Goal: Register for event/course

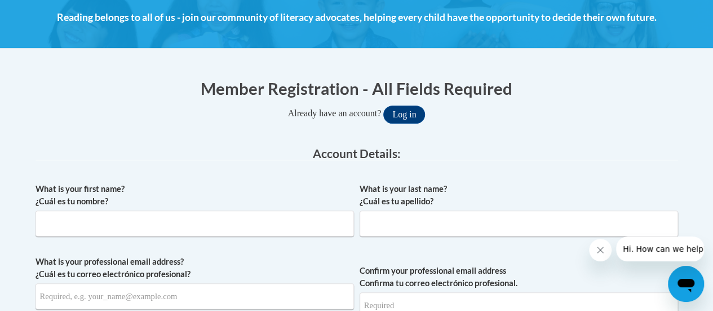
scroll to position [165, 0]
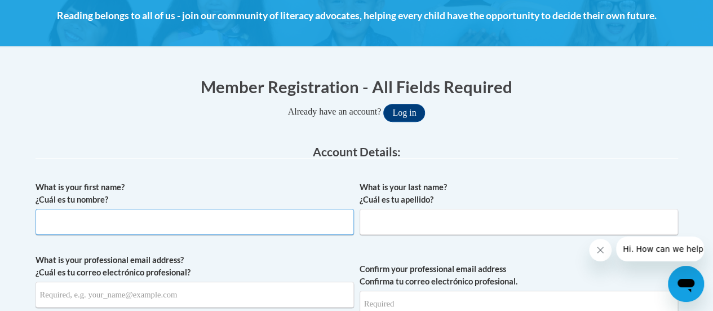
click at [200, 229] on input "What is your first name? ¿Cuál es tu nombre?" at bounding box center [195, 222] width 318 height 26
type input "Jennifer"
click at [383, 223] on input "What is your last name? ¿Cuál es tu apellido?" at bounding box center [519, 222] width 318 height 26
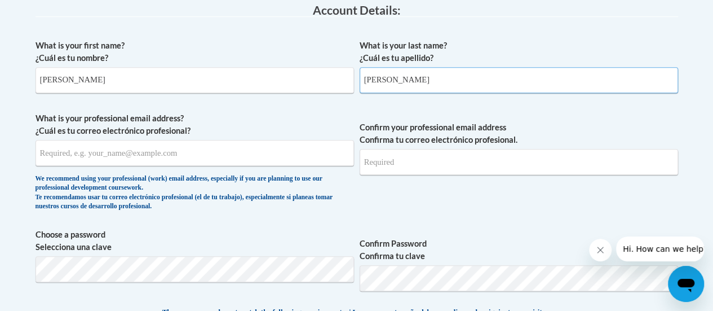
scroll to position [309, 0]
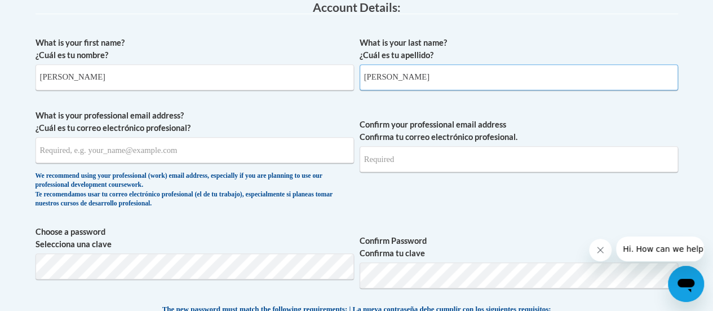
type input "Bersch"
click at [184, 153] on input "What is your professional email address? ¿Cuál es tu correo electrónico profesi…" at bounding box center [195, 150] width 318 height 26
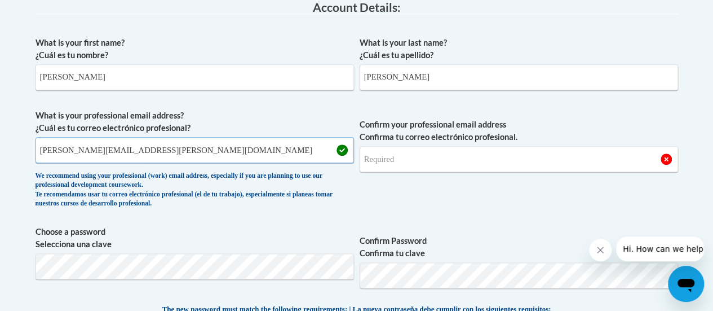
type input "jennifer.bersch@rusd.org"
click at [422, 163] on input "Confirm your professional email address Confirma tu correo electrónico profesio…" at bounding box center [519, 159] width 318 height 26
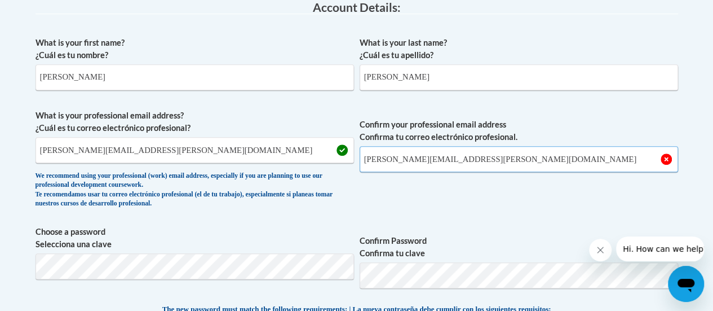
type input "jennifer.bersch@rusd.org"
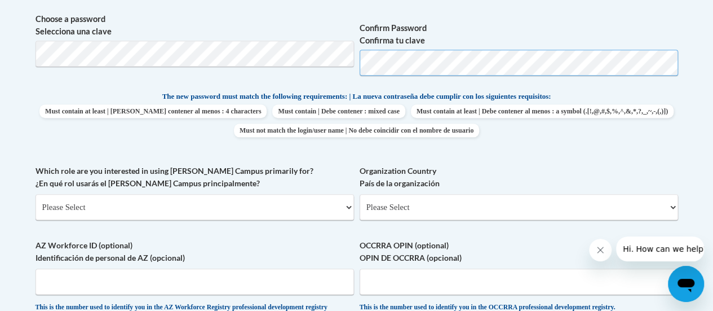
scroll to position [523, 0]
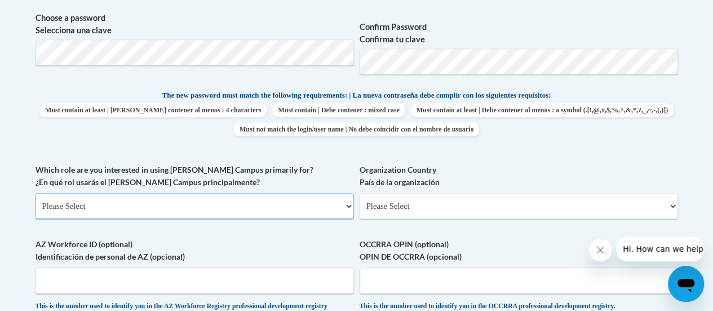
click at [143, 207] on select "Please Select College/University | Colegio/Universidad Community/Nonprofit Part…" at bounding box center [195, 206] width 318 height 26
select select "fbf2d438-af2f-41f8-98f1-81c410e29de3"
click at [36, 193] on select "Please Select College/University | Colegio/Universidad Community/Nonprofit Part…" at bounding box center [195, 206] width 318 height 26
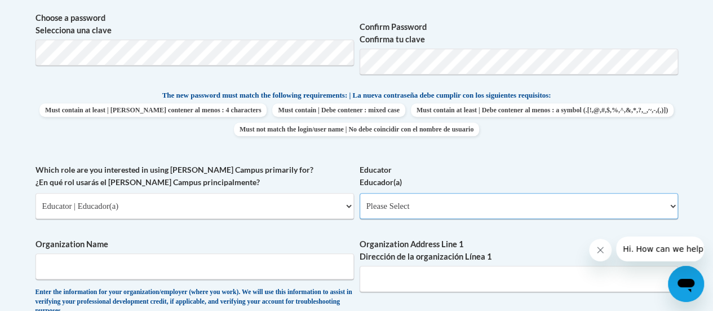
click at [421, 200] on select "Please Select Early Learning/Daycare Teacher/Family Home Care Provider | Maestr…" at bounding box center [519, 206] width 318 height 26
select select "8e40623d-54d0-45cd-9f92-5df65cd3f8cf"
click at [360, 193] on select "Please Select Early Learning/Daycare Teacher/Family Home Care Provider | Maestr…" at bounding box center [519, 206] width 318 height 26
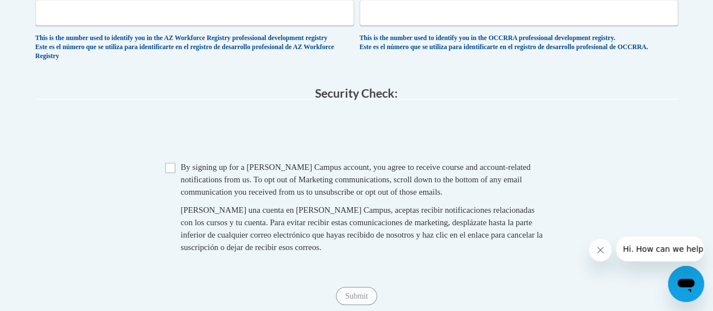
scroll to position [591, 0]
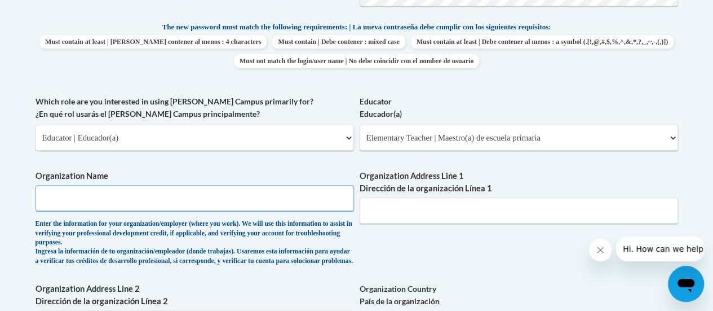
click at [148, 200] on input "Organization Name" at bounding box center [195, 198] width 318 height 26
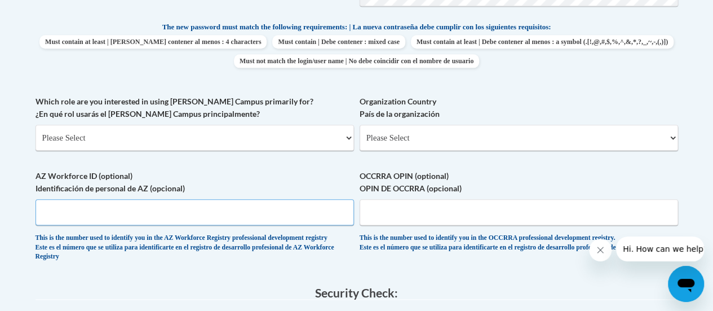
click at [115, 211] on input "AZ Workforce ID (optional) Identificación de personal de AZ (opcional)" at bounding box center [195, 212] width 318 height 26
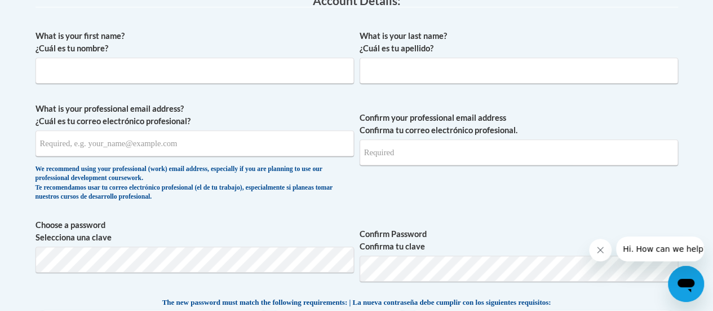
scroll to position [318, 0]
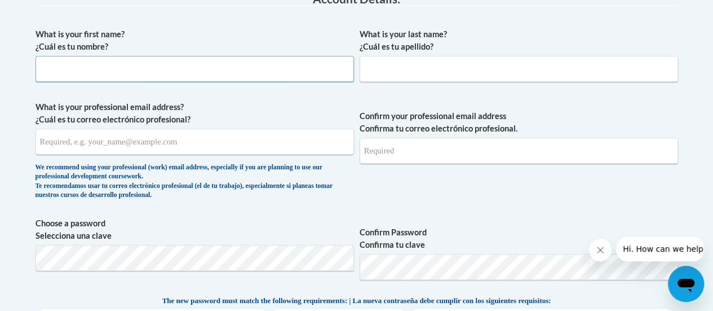
click at [68, 68] on input "What is your first name? ¿Cuál es tu nombre?" at bounding box center [195, 69] width 318 height 26
type input "jennifer"
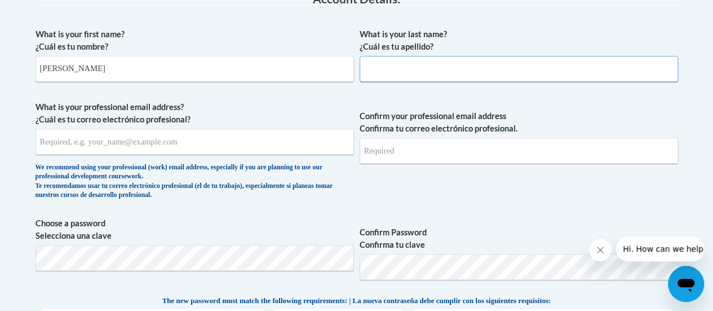
click at [399, 72] on input "What is your last name? ¿Cuál es tu apellido?" at bounding box center [519, 69] width 318 height 26
type input "bersch"
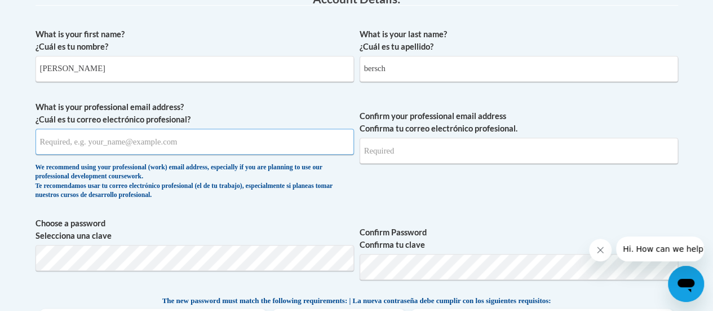
click at [124, 138] on input "What is your professional email address? ¿Cuál es tu correo electrónico profesi…" at bounding box center [195, 142] width 318 height 26
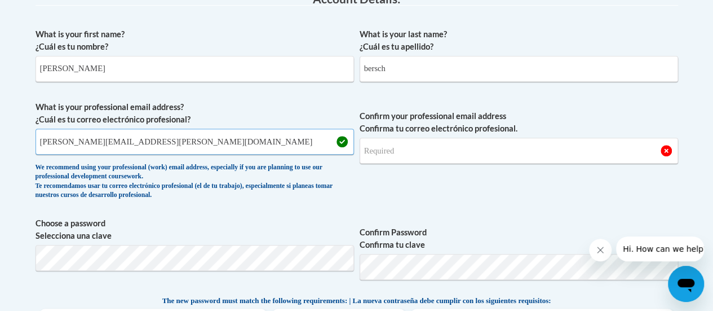
type input "jennifer.bersch@rusd.org"
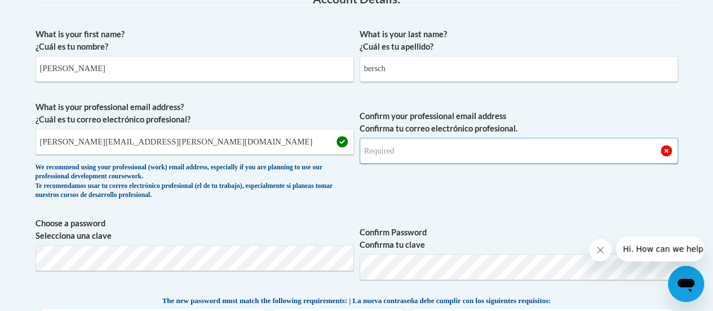
click at [441, 146] on input "Confirm your professional email address Confirma tu correo electrónico profesio…" at bounding box center [519, 151] width 318 height 26
type input "jennifer.bersch@rusd.org"
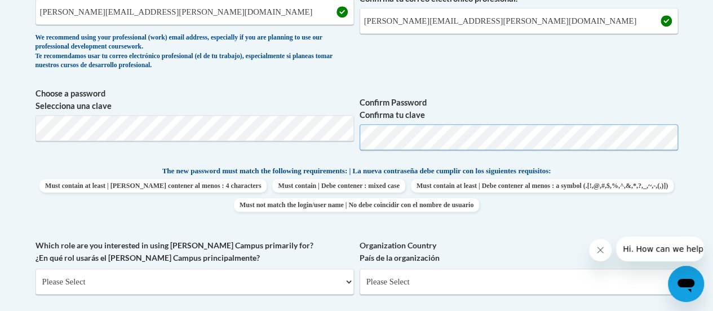
scroll to position [452, 0]
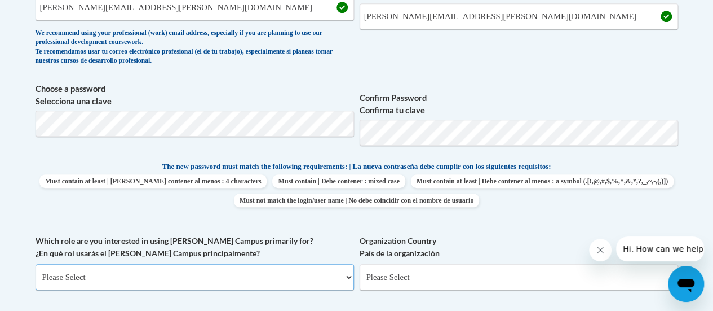
click at [86, 279] on select "Please Select College/University | Colegio/Universidad Community/Nonprofit Part…" at bounding box center [195, 277] width 318 height 26
select select "fbf2d438-af2f-41f8-98f1-81c410e29de3"
click at [36, 264] on select "Please Select College/University | Colegio/Universidad Community/Nonprofit Part…" at bounding box center [195, 277] width 318 height 26
click at [422, 281] on select "Please Select Early Learning/Daycare Teacher/Family Home Care Provider | Maestr…" at bounding box center [519, 277] width 318 height 26
select select "8e40623d-54d0-45cd-9f92-5df65cd3f8cf"
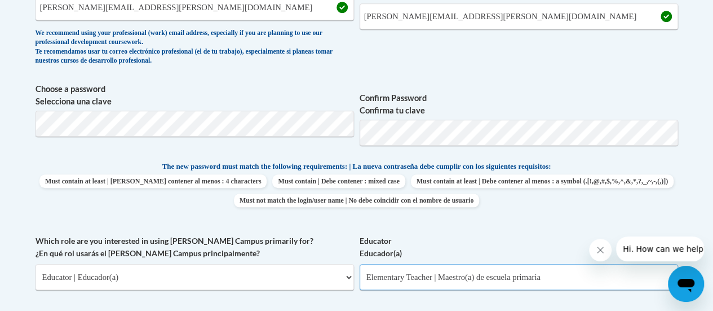
click at [360, 264] on select "Please Select Early Learning/Daycare Teacher/Family Home Care Provider | Maestr…" at bounding box center [519, 277] width 318 height 26
click at [526, 237] on label "Educator Educador(a)" at bounding box center [519, 246] width 318 height 25
click at [526, 264] on select "Please Select Early Learning/Daycare Teacher/Family Home Care Provider | Maestr…" at bounding box center [519, 277] width 318 height 26
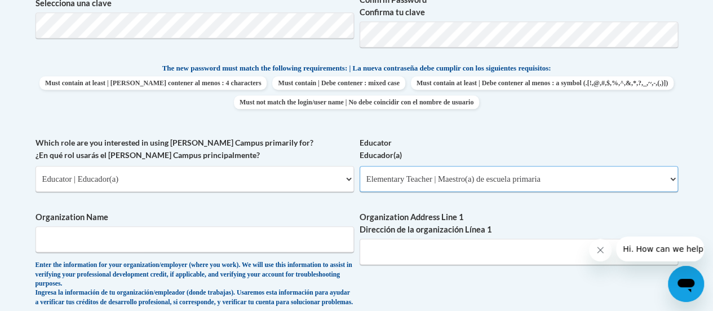
scroll to position [572, 0]
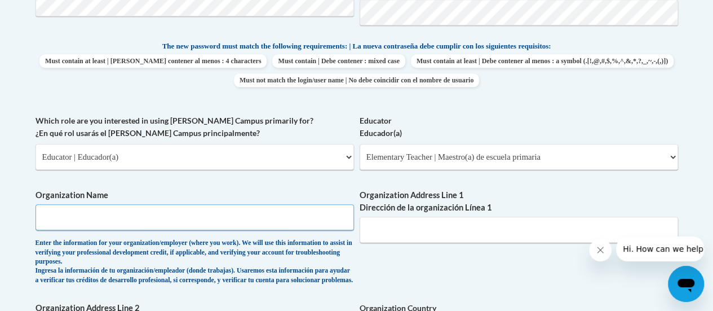
click at [107, 216] on input "Organization Name" at bounding box center [195, 217] width 318 height 26
type input "Racine Uniifed School district"
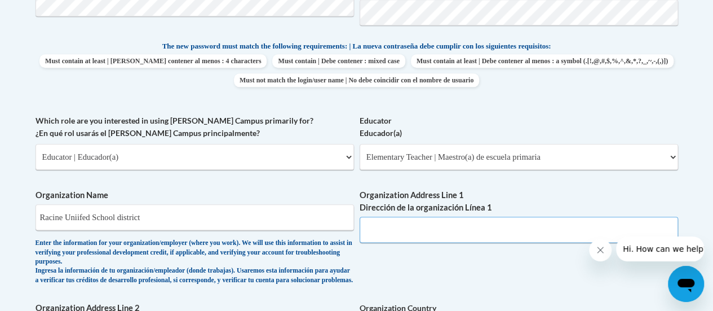
click at [435, 237] on input "Organization Address Line 1 Dirección de la organización Línea 1" at bounding box center [519, 229] width 318 height 26
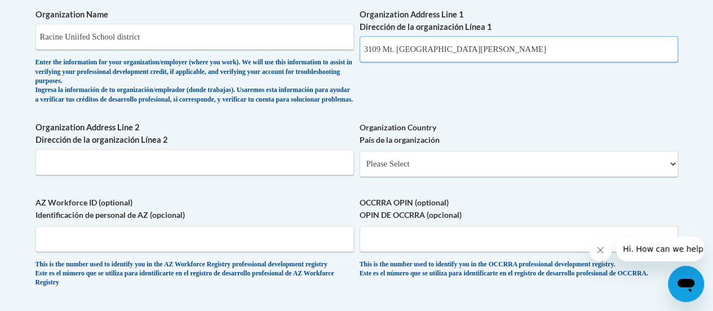
scroll to position [760, 0]
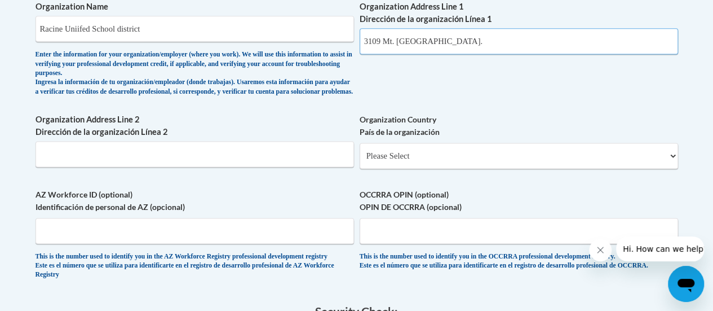
type input "3109 Mt. Pleasant St."
click at [113, 163] on input "Organization Address Line 2 Dirección de la organización Línea 2" at bounding box center [195, 154] width 318 height 26
type input "Racine, WI 53404"
click at [661, 169] on select "Please Select United States | Estados Unidos Outside of the United States | Fue…" at bounding box center [519, 156] width 318 height 26
select select "ad49bcad-a171-4b2e-b99c-48b446064914"
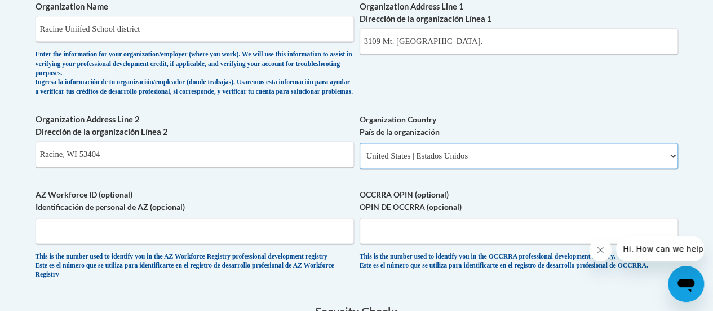
click at [360, 151] on select "Please Select United States | Estados Unidos Outside of the United States | Fue…" at bounding box center [519, 156] width 318 height 26
select select
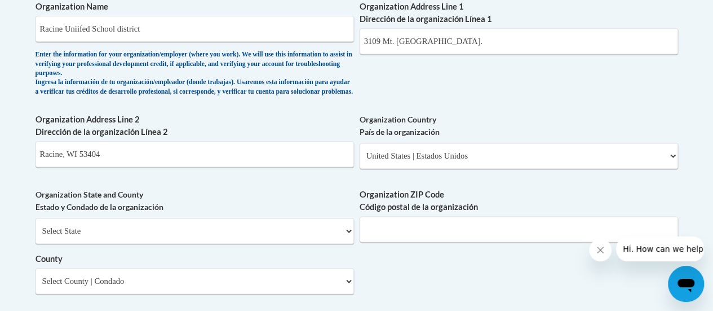
click at [24, 188] on body "This site uses cookies to help improve your learning experience. By continuing …" at bounding box center [356, 88] width 713 height 1697
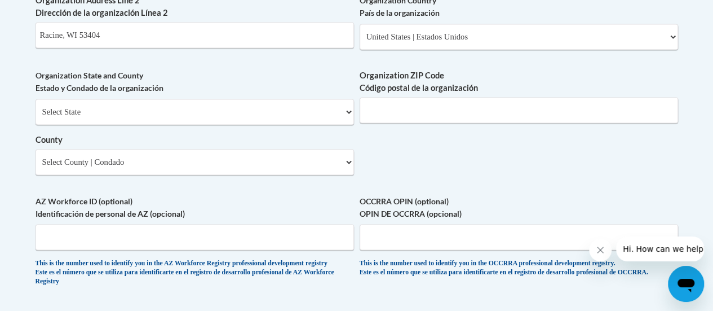
scroll to position [883, 0]
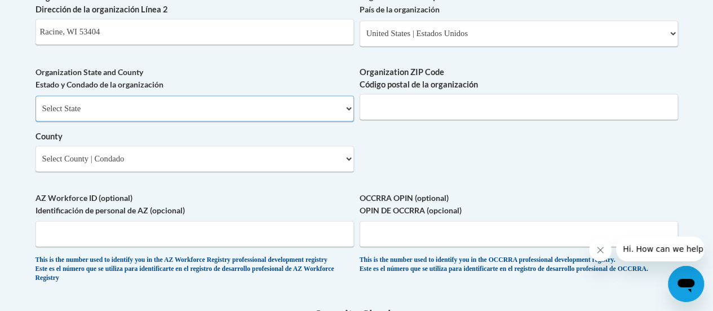
click at [172, 119] on select "Select State Alabama Alaska Arizona Arkansas California Colorado Connecticut De…" at bounding box center [195, 108] width 318 height 26
select select "Wisconsin"
click at [36, 104] on select "Select State Alabama Alaska Arizona Arkansas California Colorado Connecticut De…" at bounding box center [195, 108] width 318 height 26
click at [472, 119] on input "Organization ZIP Code Código postal de la organización" at bounding box center [519, 107] width 318 height 26
type input "53404"
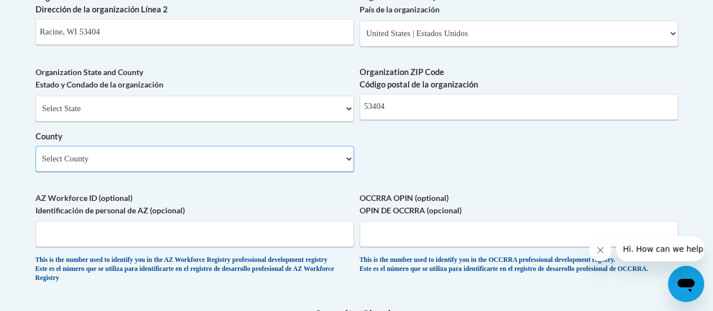
click at [248, 170] on select "Select County Adams Ashland Barron Bayfield Brown Buffalo Burnett Calumet Chipp…" at bounding box center [195, 158] width 318 height 26
select select "Racine"
click at [36, 154] on select "Select County Adams Ashland Barron Bayfield Brown Buffalo Burnett Calumet Chipp…" at bounding box center [195, 158] width 318 height 26
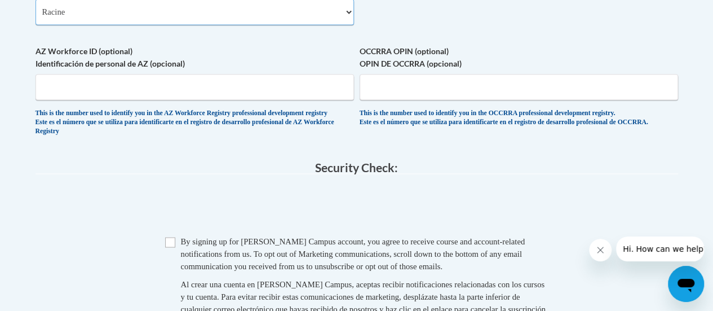
scroll to position [1034, 0]
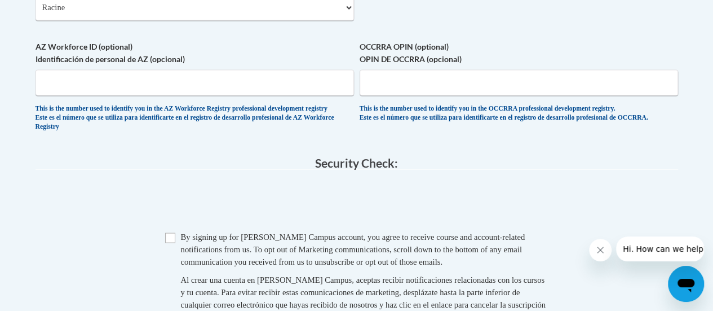
click at [175, 253] on span "Checkbox By signing up for a Cox Campus account, you agree to receive course an…" at bounding box center [356, 282] width 383 height 104
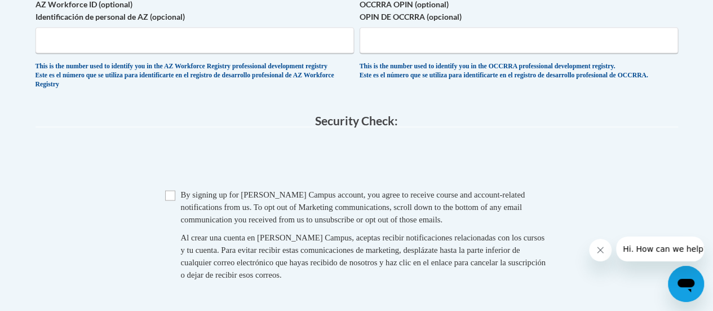
scroll to position [1089, 0]
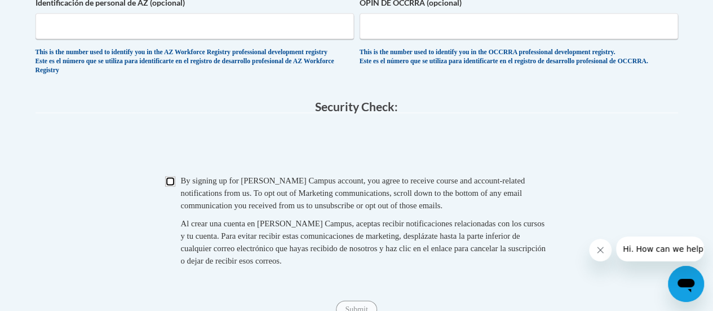
click at [167, 187] on input "Checkbox" at bounding box center [170, 181] width 10 height 10
checkbox input "true"
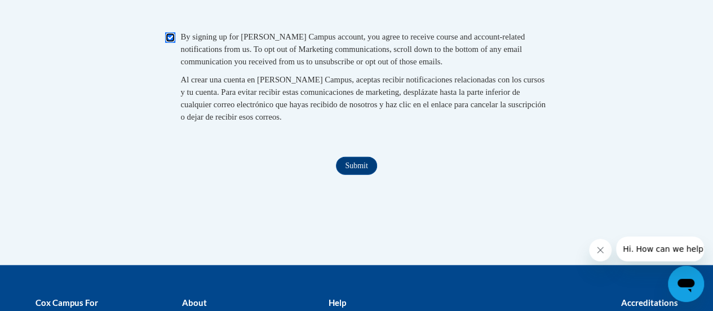
scroll to position [1235, 0]
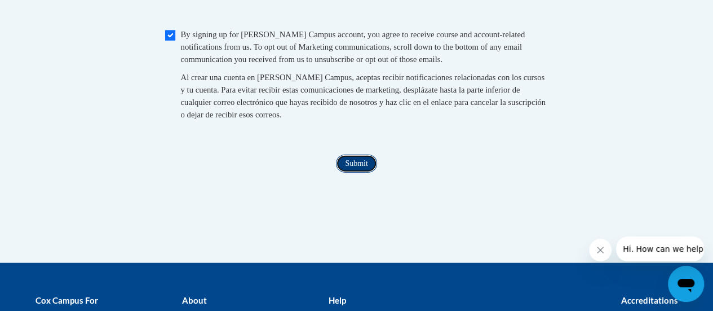
click at [354, 172] on input "Submit" at bounding box center [356, 163] width 41 height 18
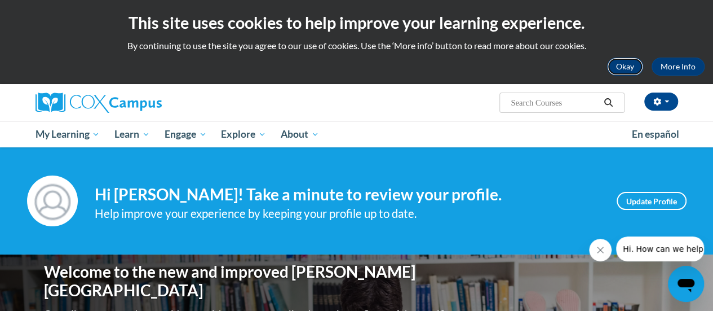
click at [627, 66] on button "Okay" at bounding box center [625, 66] width 36 height 18
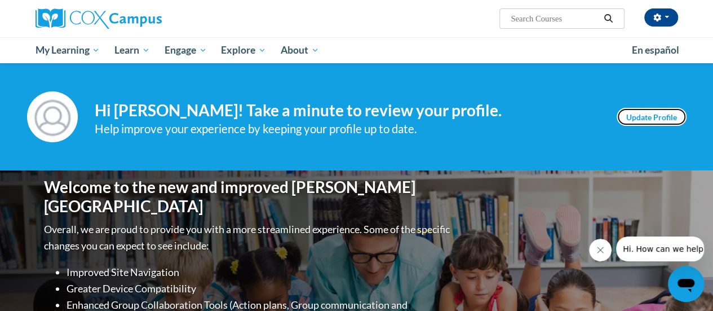
click at [642, 118] on link "Update Profile" at bounding box center [652, 117] width 70 height 18
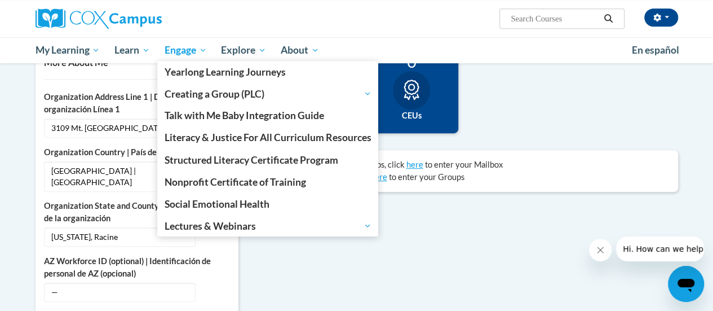
scroll to position [280, 0]
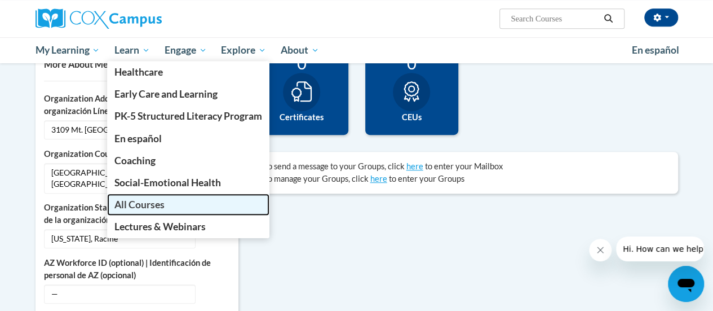
click at [133, 209] on span "All Courses" at bounding box center [139, 204] width 50 height 12
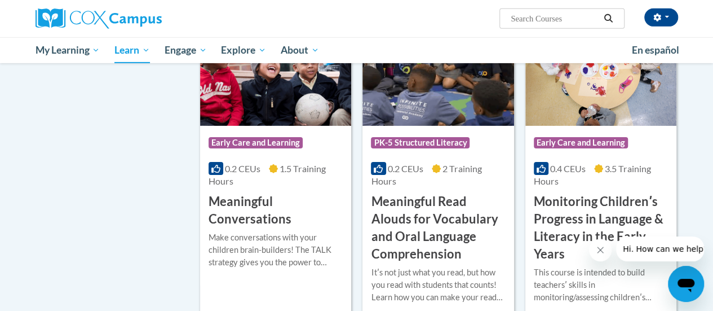
scroll to position [1823, 0]
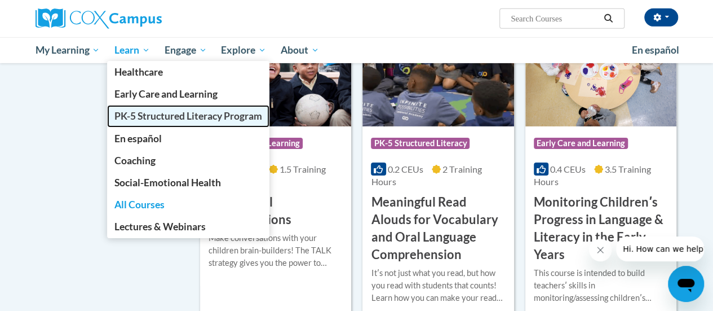
click at [147, 116] on span "PK-5 Structured Literacy Program" at bounding box center [188, 116] width 148 height 12
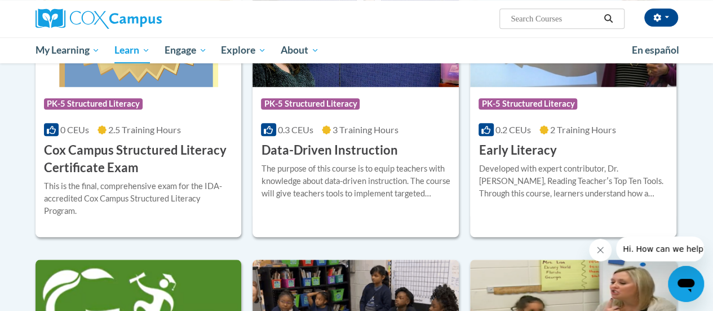
scroll to position [458, 0]
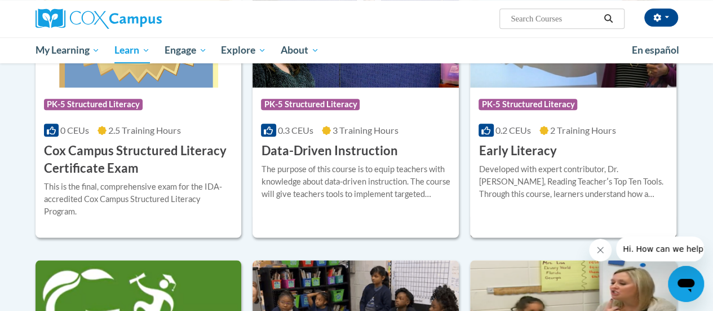
click at [534, 140] on div "Course Category: PK-5 Structured Literacy 0.2 CEUs 2 Training Hours COURSE Earl…" at bounding box center [573, 123] width 206 height 72
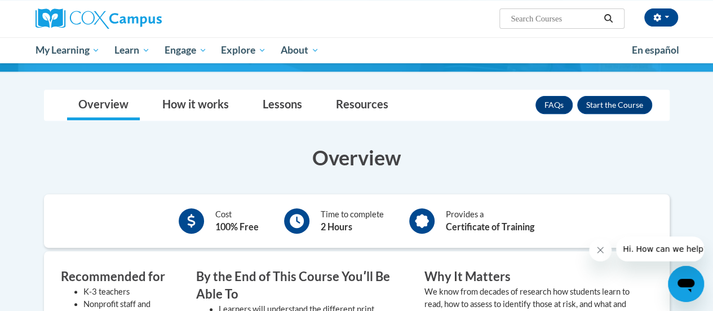
scroll to position [165, 0]
click at [619, 105] on button "Enroll" at bounding box center [614, 105] width 75 height 18
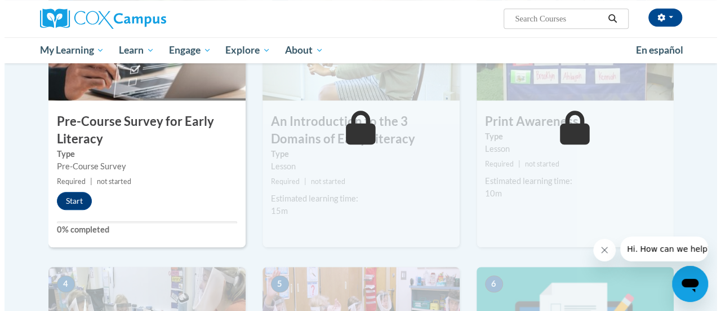
scroll to position [312, 0]
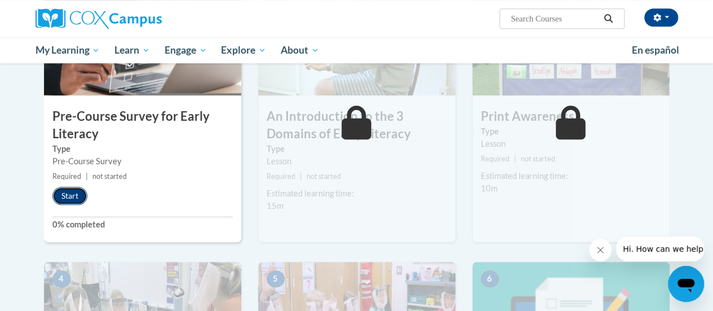
click at [70, 200] on button "Start" at bounding box center [69, 196] width 35 height 18
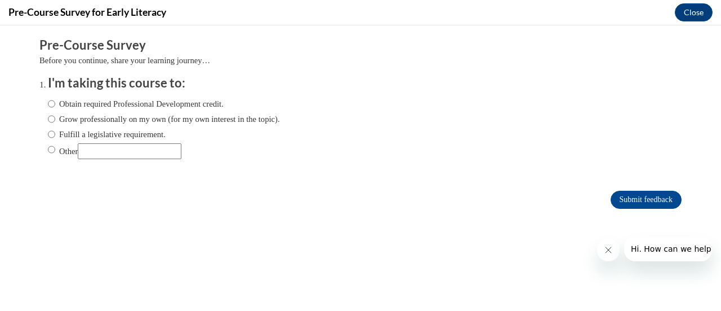
scroll to position [0, 0]
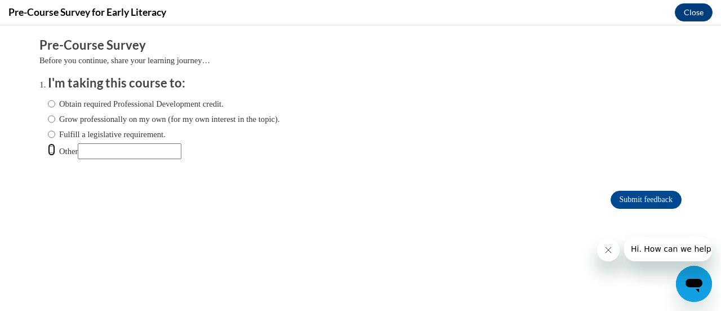
click at [48, 152] on input "Other" at bounding box center [51, 149] width 7 height 12
radio input "true"
click at [630, 206] on input "Submit feedback" at bounding box center [646, 199] width 71 height 18
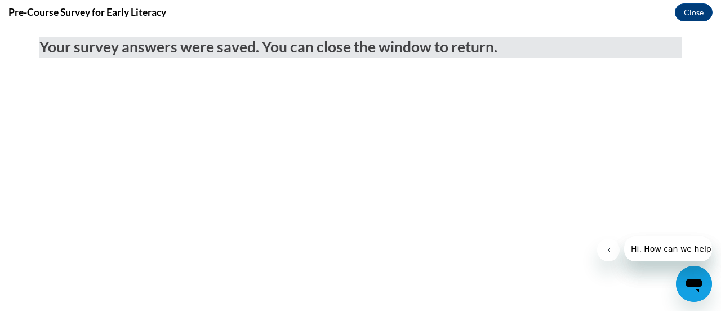
click at [623, 197] on body "Your survey answers were saved. You can close the window to return." at bounding box center [360, 167] width 721 height 285
click at [685, 9] on button "Close" at bounding box center [694, 12] width 38 height 18
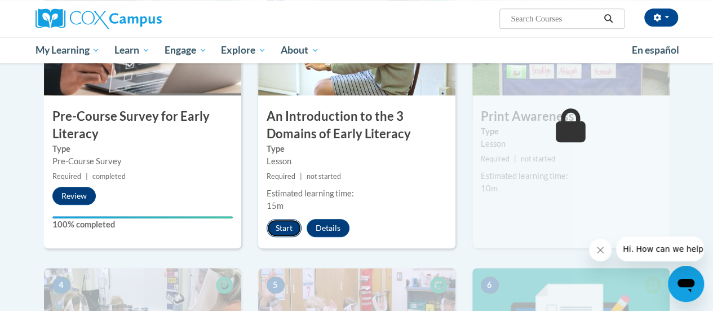
click at [282, 228] on button "Start" at bounding box center [284, 228] width 35 height 18
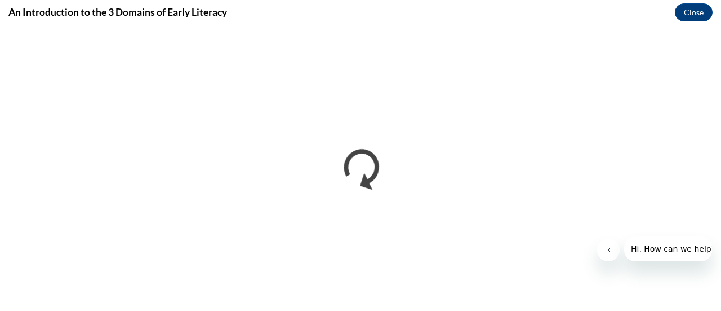
click at [608, 247] on icon "Close message from company" at bounding box center [608, 249] width 9 height 9
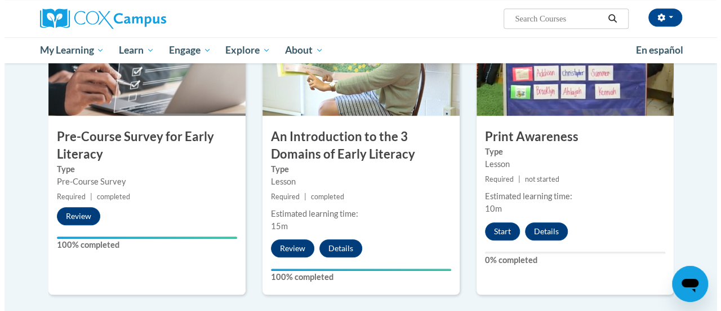
scroll to position [294, 0]
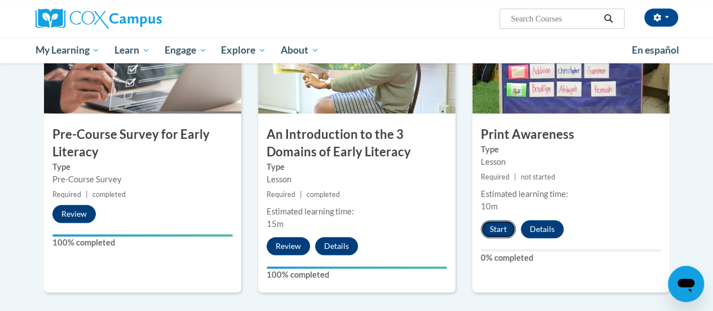
click at [488, 228] on button "Start" at bounding box center [498, 229] width 35 height 18
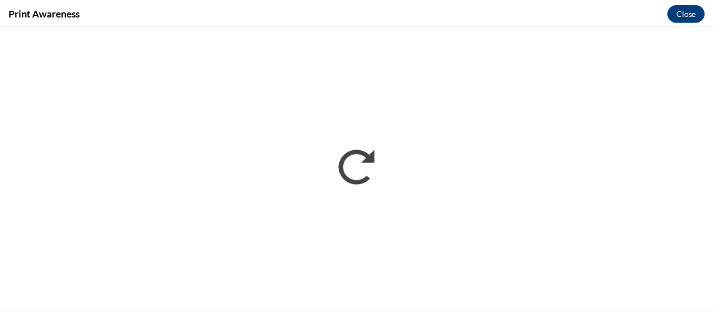
scroll to position [0, 0]
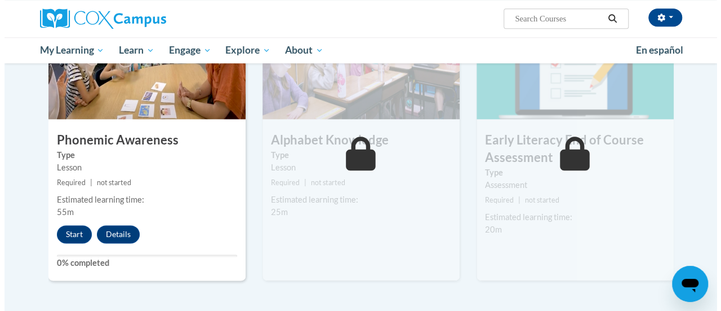
scroll to position [600, 0]
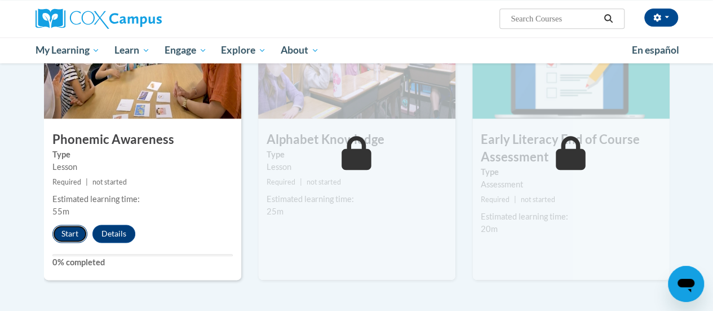
click at [67, 232] on button "Start" at bounding box center [69, 233] width 35 height 18
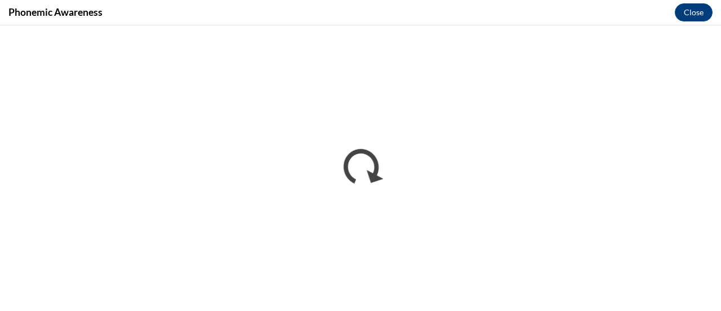
scroll to position [0, 0]
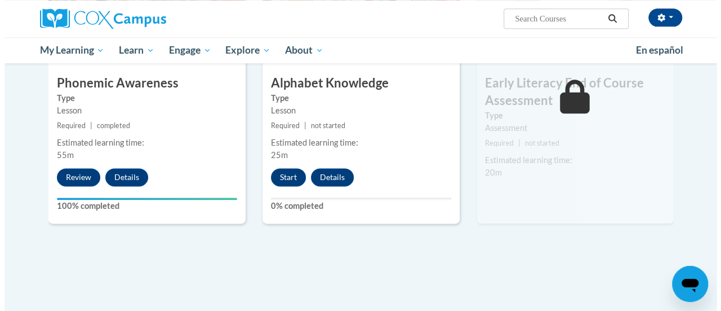
scroll to position [653, 0]
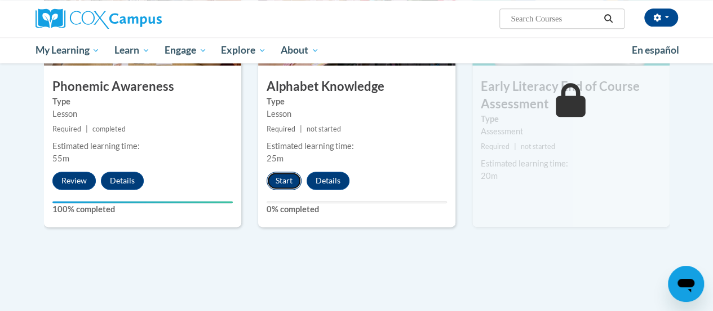
click at [285, 181] on button "Start" at bounding box center [284, 180] width 35 height 18
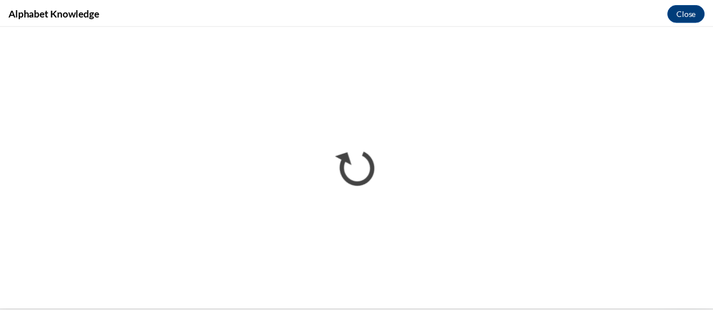
scroll to position [0, 0]
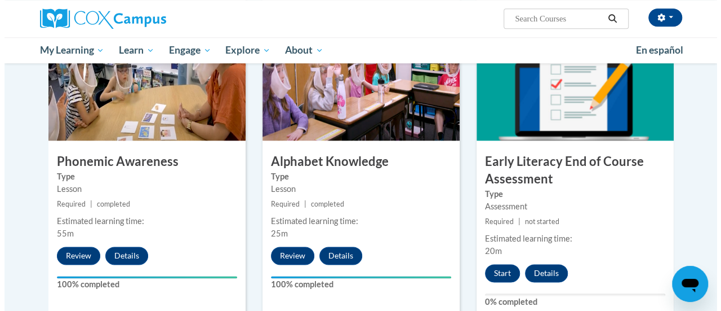
scroll to position [582, 0]
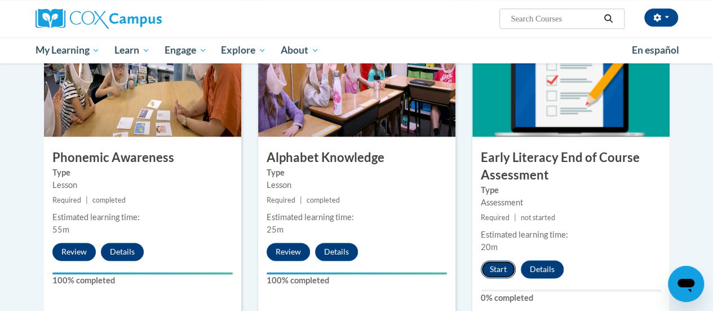
click at [494, 266] on button "Start" at bounding box center [498, 269] width 35 height 18
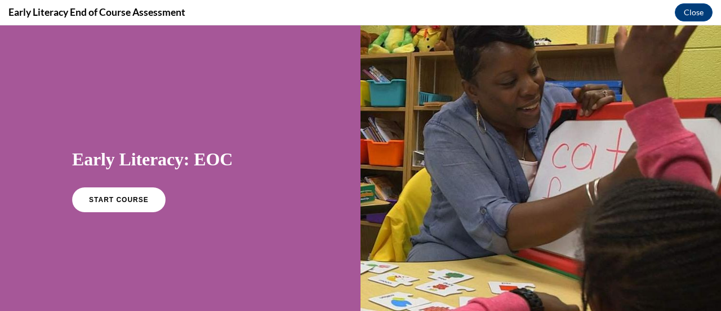
scroll to position [0, 0]
click at [115, 192] on link "START COURSE" at bounding box center [119, 200] width 98 height 26
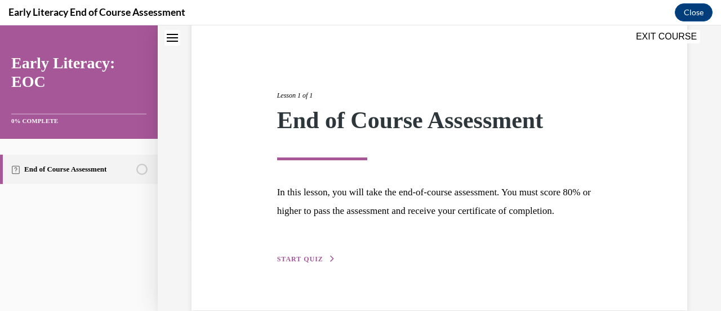
scroll to position [132, 0]
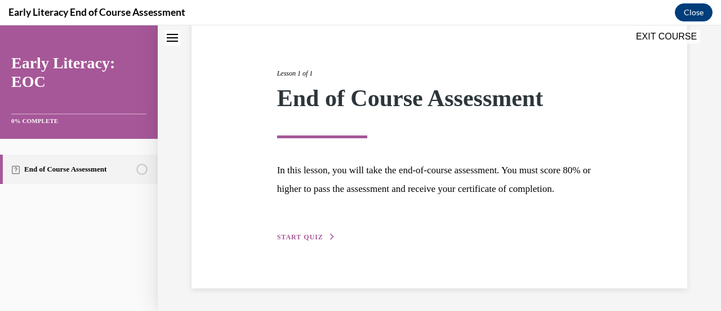
click at [309, 244] on div "Lesson 1 of 1 End of Course Assessment In this lesson, you will take the end-of…" at bounding box center [440, 142] width 496 height 291
click at [304, 235] on span "START QUIZ" at bounding box center [300, 237] width 46 height 8
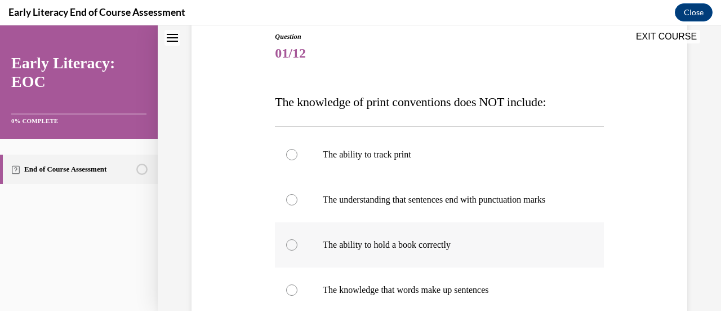
click at [289, 247] on div at bounding box center [291, 244] width 11 height 11
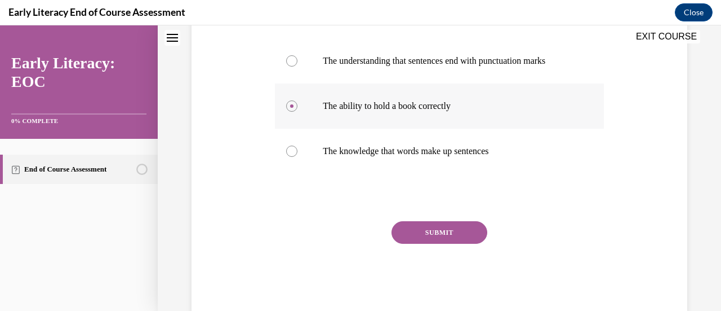
scroll to position [271, 0]
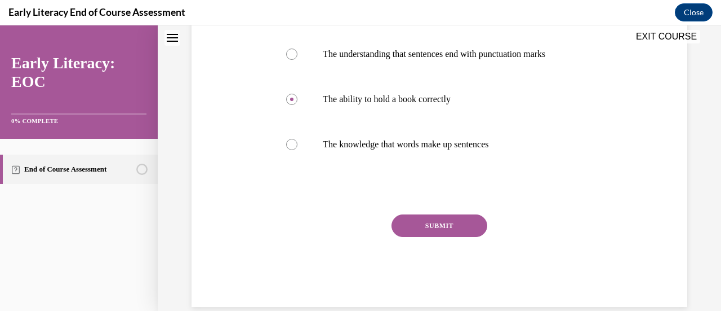
click at [457, 231] on button "SUBMIT" at bounding box center [440, 225] width 96 height 23
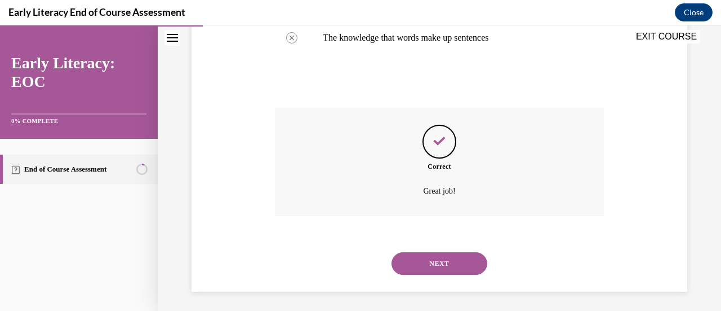
scroll to position [380, 0]
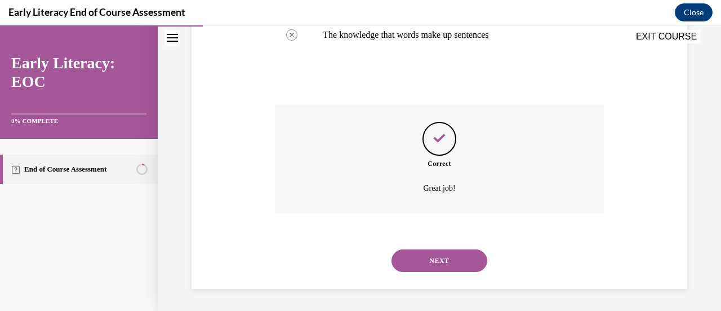
click at [454, 258] on button "NEXT" at bounding box center [440, 260] width 96 height 23
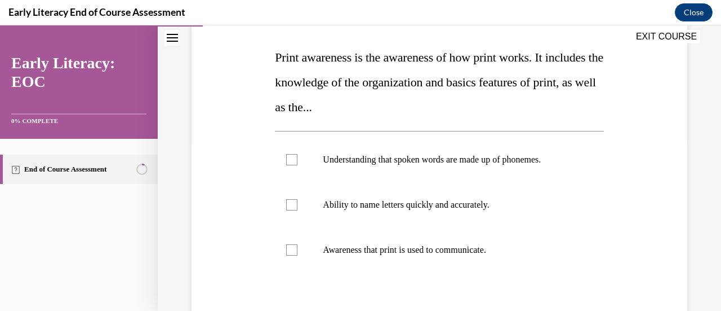
scroll to position [171, 0]
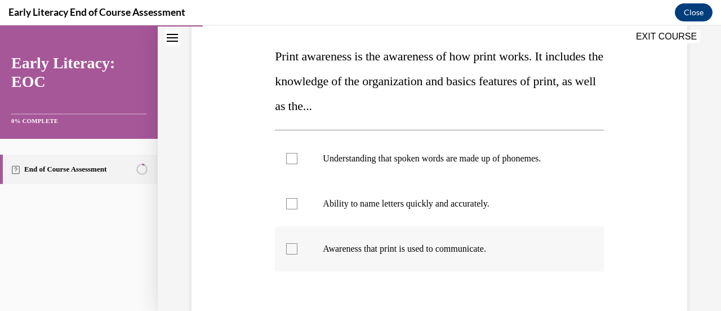
click at [291, 248] on div at bounding box center [291, 248] width 11 height 11
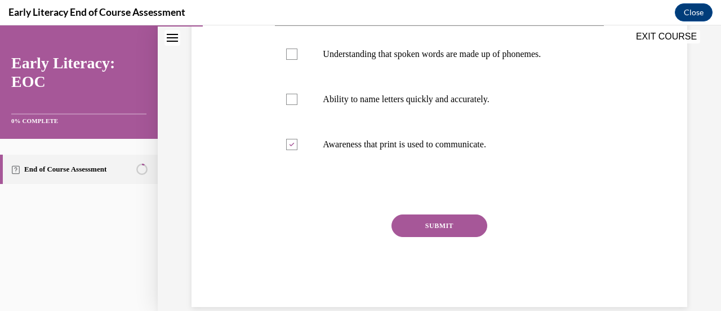
click at [457, 232] on button "SUBMIT" at bounding box center [440, 225] width 96 height 23
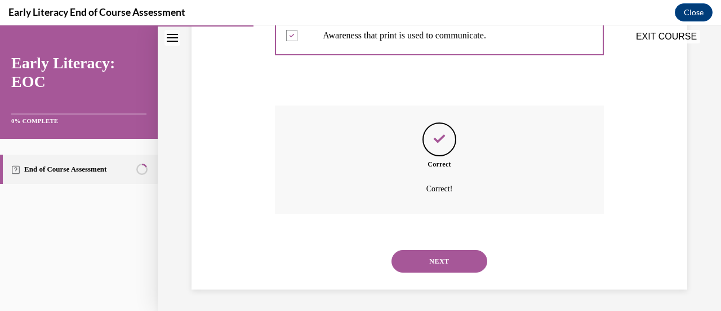
scroll to position [384, 0]
click at [441, 266] on button "NEXT" at bounding box center [440, 260] width 96 height 23
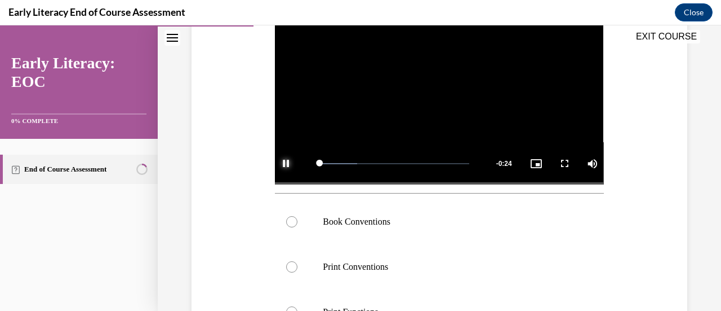
scroll to position [252, 0]
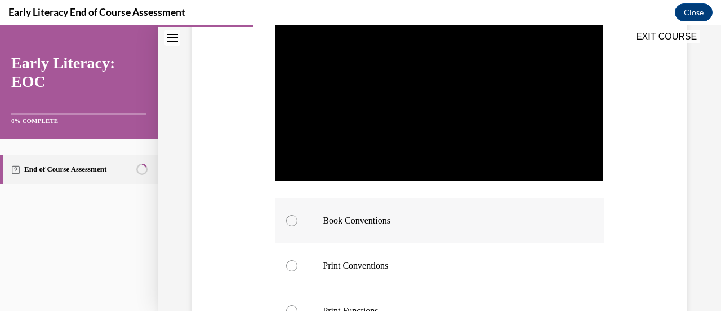
click at [296, 221] on div at bounding box center [439, 220] width 329 height 45
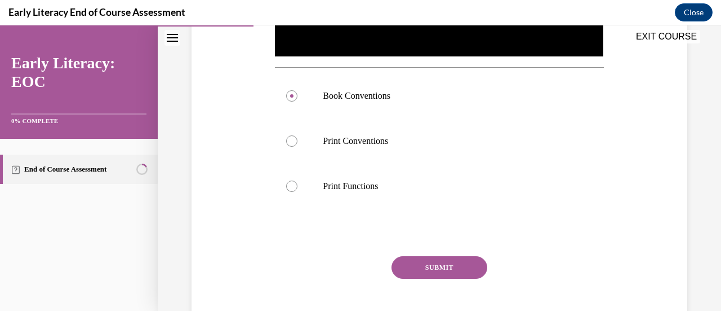
click at [453, 271] on button "SUBMIT" at bounding box center [440, 267] width 96 height 23
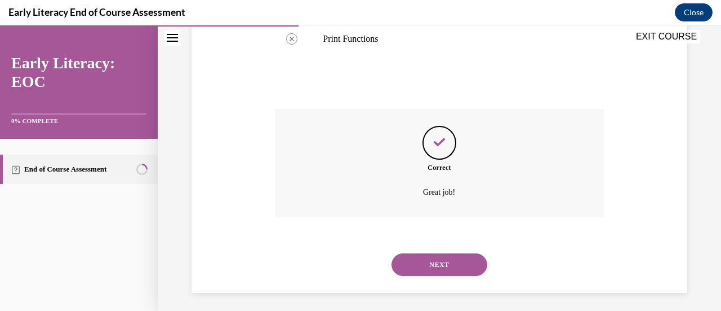
scroll to position [525, 0]
click at [462, 258] on button "NEXT" at bounding box center [440, 263] width 96 height 23
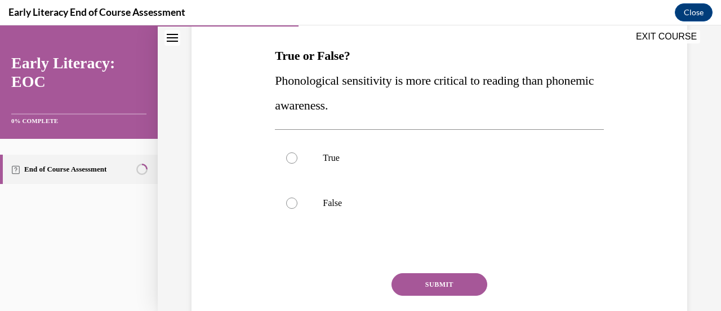
scroll to position [175, 0]
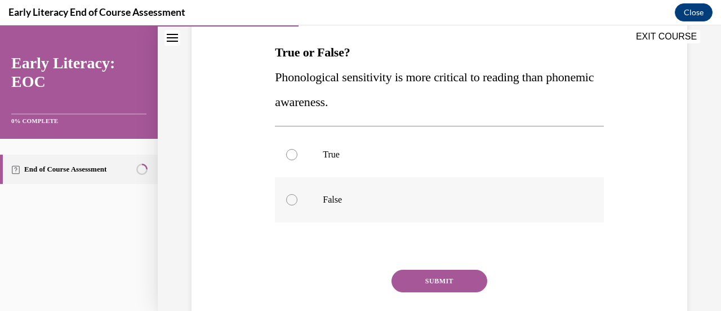
click at [290, 209] on div at bounding box center [439, 199] width 329 height 45
click at [459, 276] on button "SUBMIT" at bounding box center [440, 280] width 96 height 23
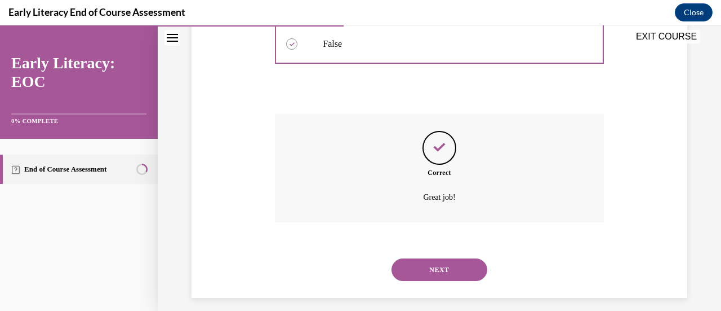
scroll to position [339, 0]
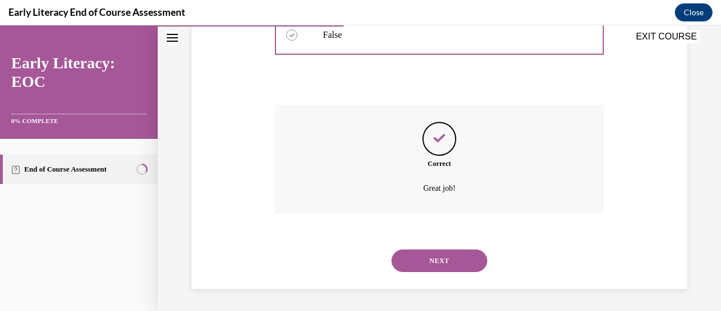
click at [469, 264] on button "NEXT" at bounding box center [440, 260] width 96 height 23
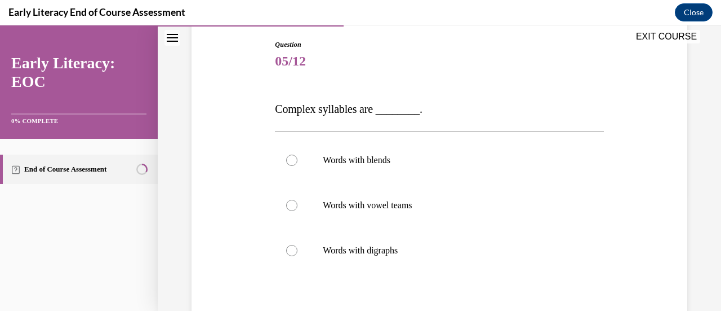
scroll to position [120, 0]
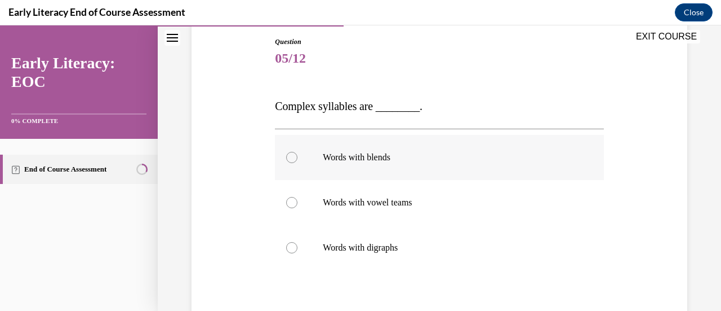
click at [290, 159] on div at bounding box center [291, 157] width 11 height 11
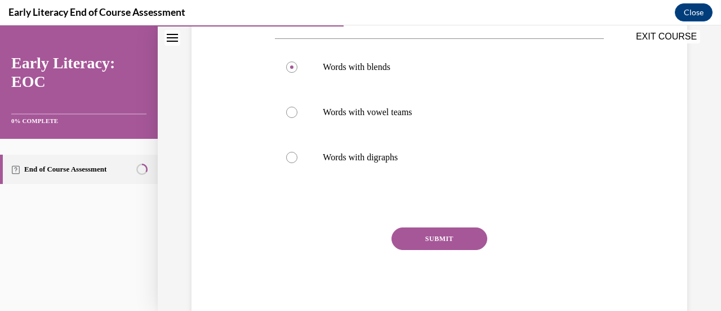
click at [448, 246] on button "SUBMIT" at bounding box center [440, 238] width 96 height 23
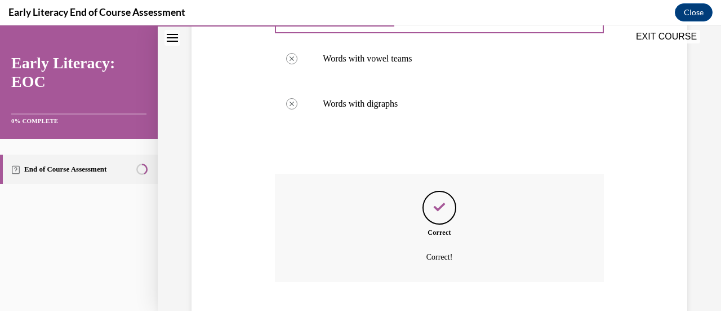
scroll to position [333, 0]
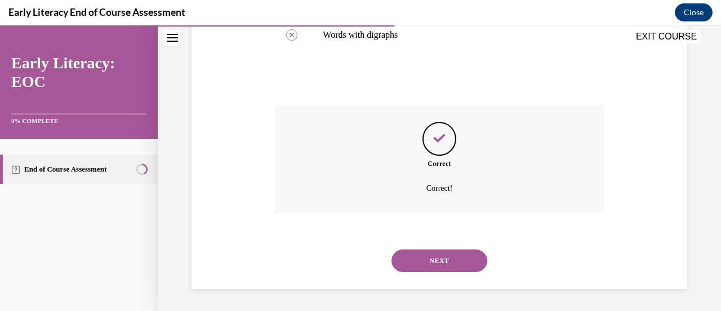
click at [453, 263] on button "NEXT" at bounding box center [440, 260] width 96 height 23
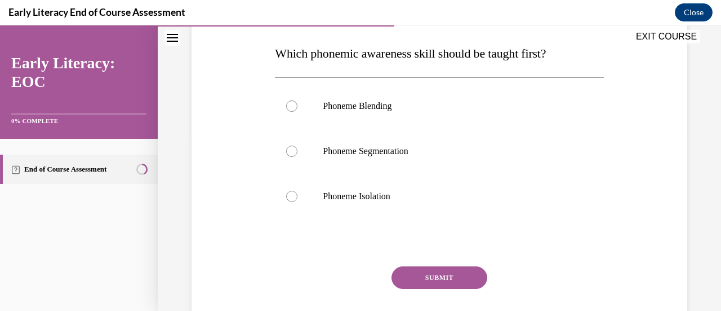
scroll to position [176, 0]
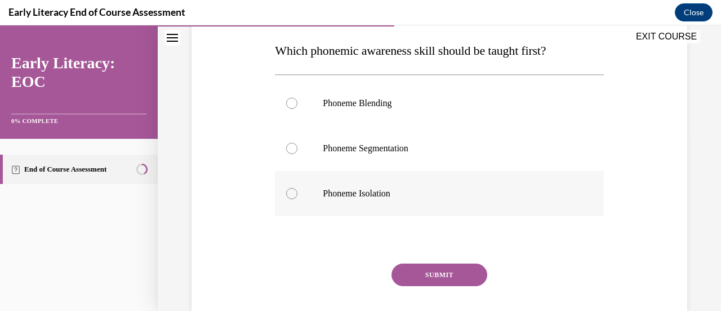
click at [296, 198] on div at bounding box center [439, 193] width 329 height 45
click at [452, 280] on button "SUBMIT" at bounding box center [440, 274] width 96 height 23
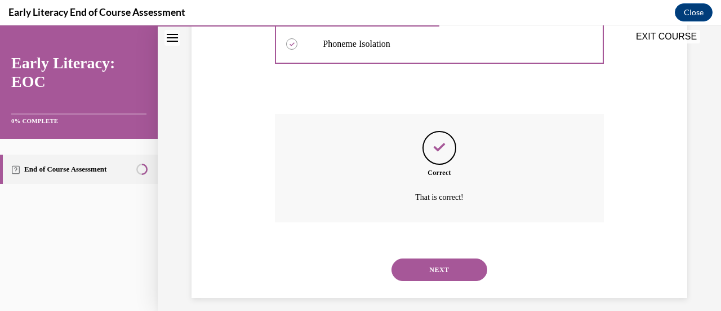
scroll to position [335, 0]
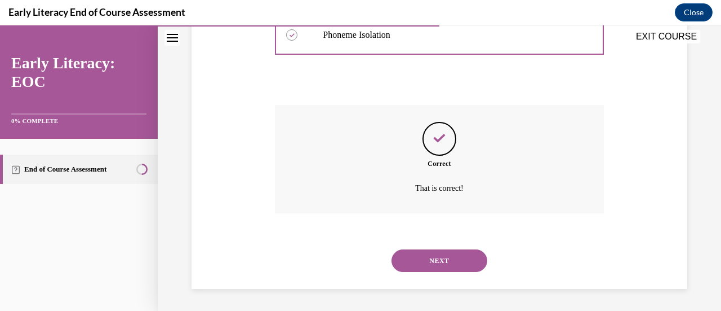
click at [444, 257] on button "NEXT" at bounding box center [440, 260] width 96 height 23
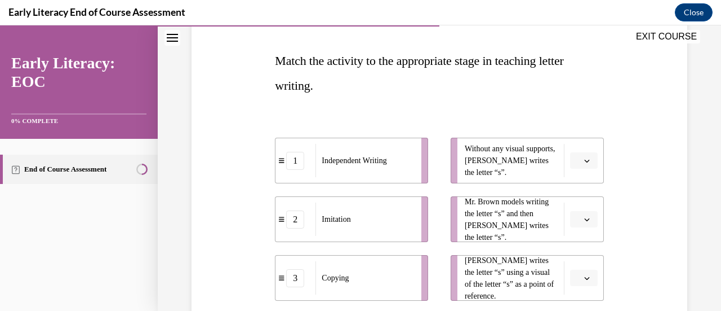
scroll to position [167, 0]
click at [584, 160] on icon "button" at bounding box center [587, 160] width 6 height 6
click at [638, 172] on div "Question 07/12 Match the activity to the appropriate stage in teaching letter w…" at bounding box center [440, 198] width 502 height 484
click at [583, 156] on span "button" at bounding box center [587, 160] width 8 height 8
click at [583, 210] on div "1" at bounding box center [575, 207] width 28 height 23
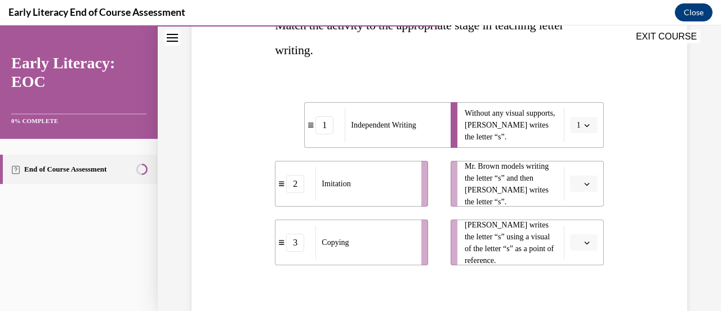
scroll to position [212, 0]
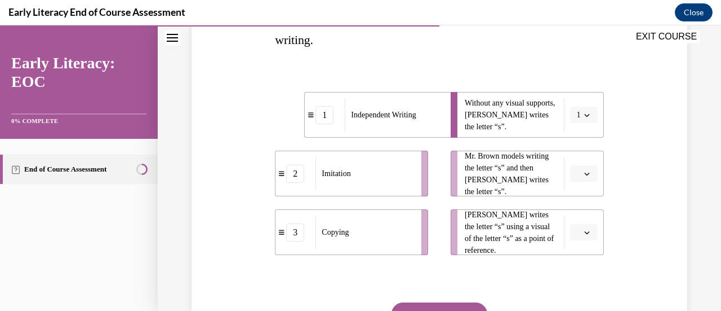
click at [577, 177] on button "button" at bounding box center [584, 173] width 28 height 17
click at [576, 245] on div "2" at bounding box center [575, 243] width 28 height 23
click at [575, 232] on button "button" at bounding box center [584, 232] width 28 height 17
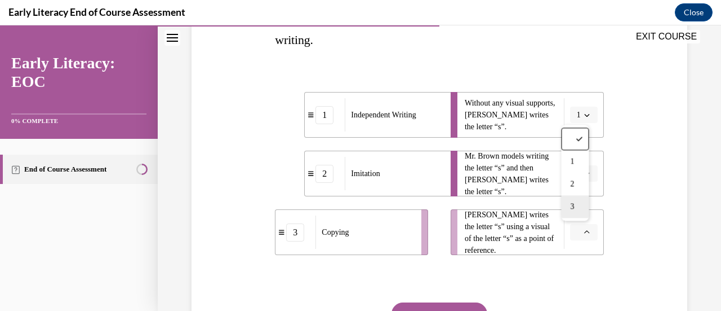
click at [578, 210] on div "3" at bounding box center [575, 206] width 28 height 23
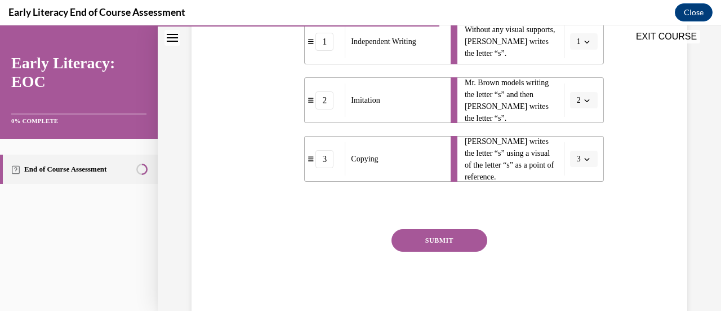
click at [458, 240] on button "SUBMIT" at bounding box center [440, 240] width 96 height 23
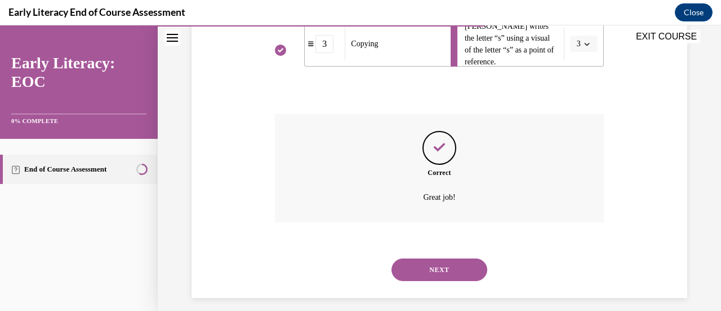
scroll to position [409, 0]
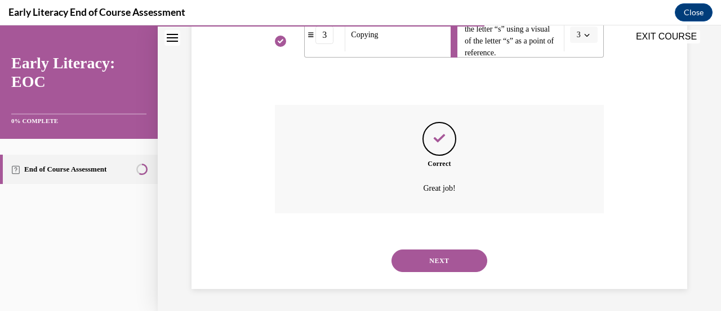
click at [467, 266] on button "NEXT" at bounding box center [440, 260] width 96 height 23
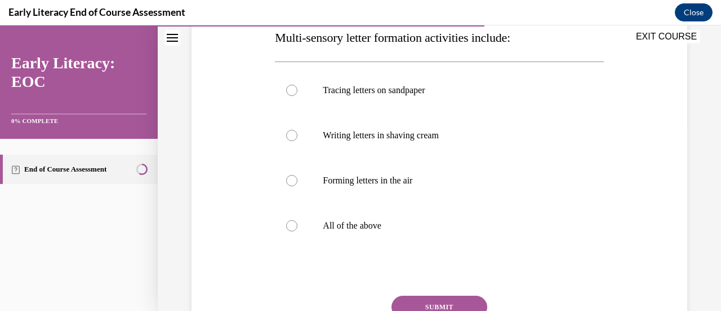
scroll to position [190, 0]
click at [285, 228] on div at bounding box center [439, 224] width 329 height 45
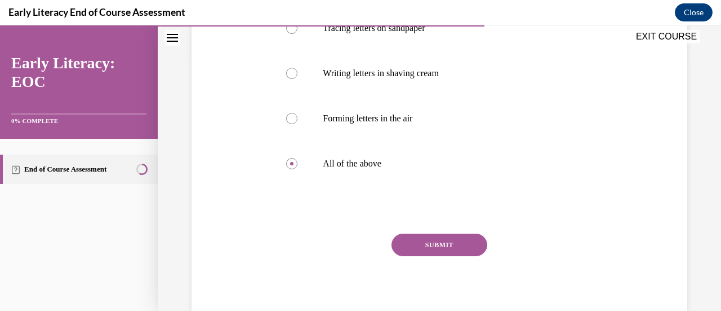
click at [450, 244] on button "SUBMIT" at bounding box center [440, 244] width 96 height 23
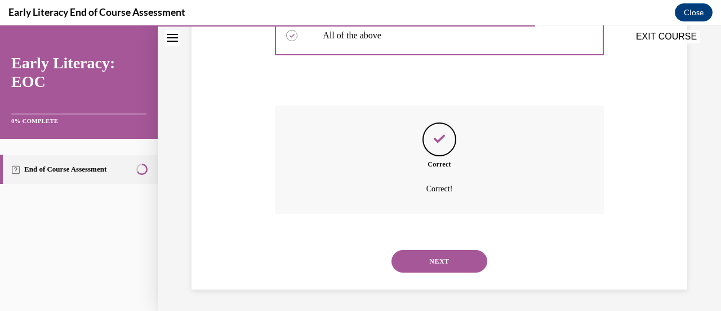
scroll to position [380, 0]
click at [463, 259] on button "NEXT" at bounding box center [440, 260] width 96 height 23
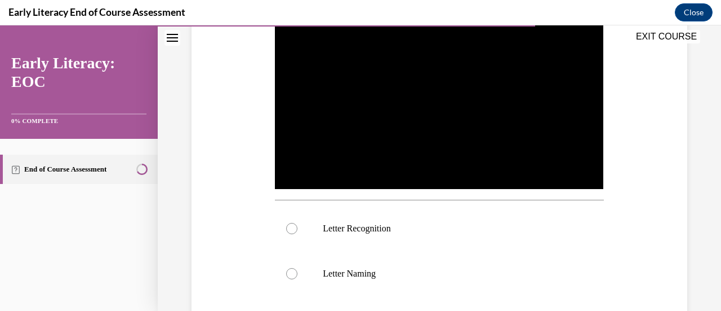
scroll to position [247, 0]
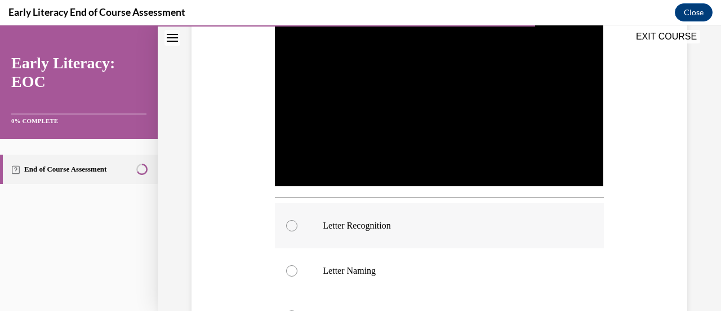
click at [290, 220] on div at bounding box center [291, 225] width 11 height 11
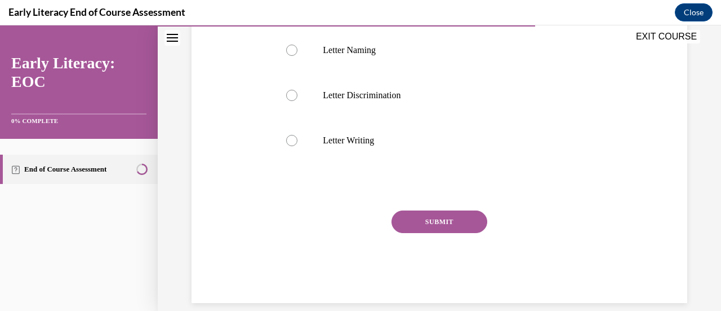
click at [457, 223] on button "SUBMIT" at bounding box center [440, 221] width 96 height 23
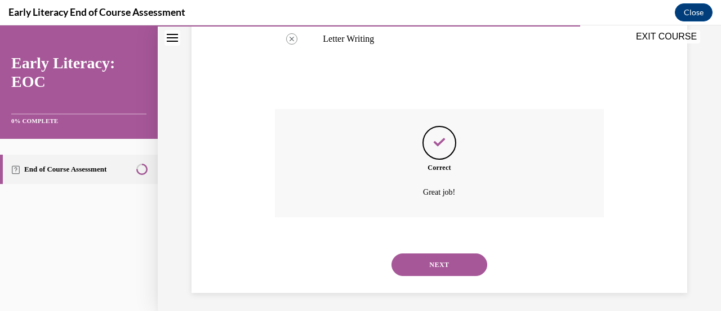
scroll to position [570, 0]
click at [444, 259] on button "NEXT" at bounding box center [440, 263] width 96 height 23
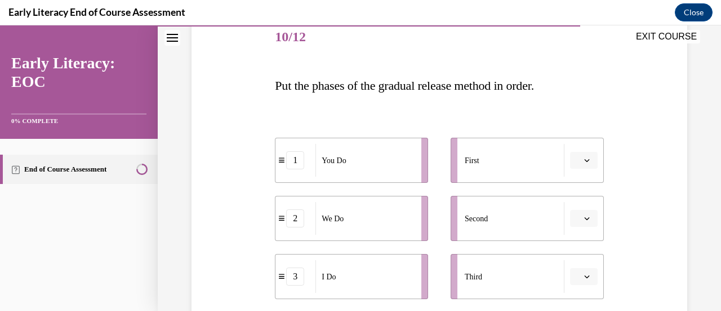
scroll to position [152, 0]
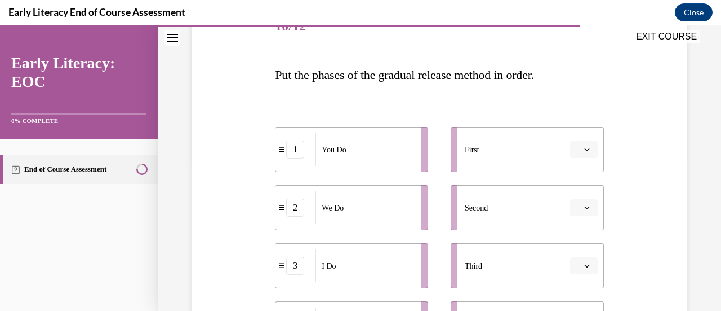
click at [584, 152] on icon "button" at bounding box center [587, 150] width 6 height 6
click at [578, 245] on div "3" at bounding box center [575, 242] width 28 height 23
click at [584, 207] on icon "button" at bounding box center [587, 208] width 6 height 6
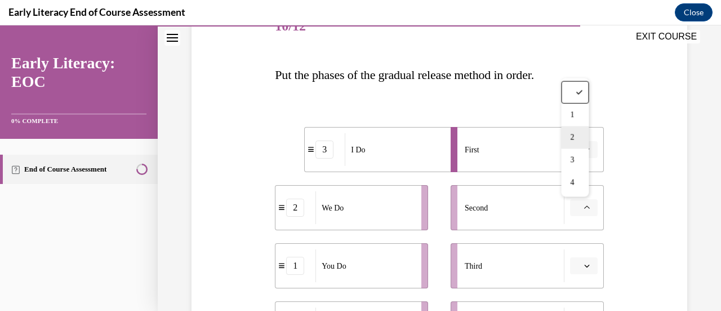
click at [582, 141] on div "2" at bounding box center [575, 137] width 28 height 23
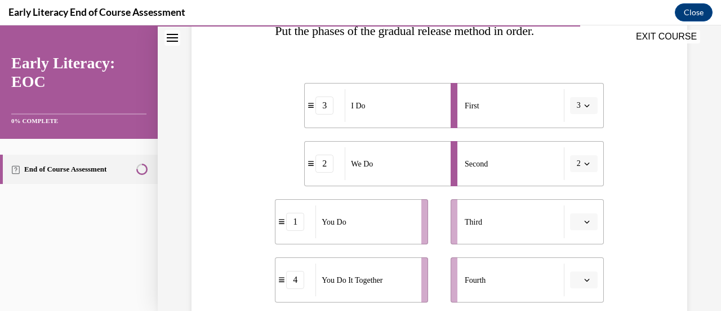
scroll to position [212, 0]
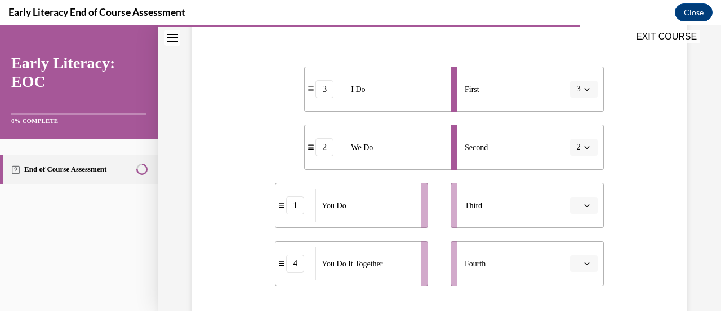
click at [584, 205] on icon "button" at bounding box center [587, 205] width 6 height 6
click at [583, 188] on div "4" at bounding box center [575, 180] width 28 height 23
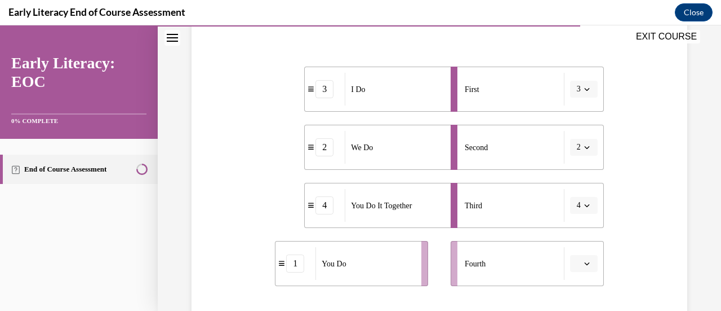
click at [584, 263] on icon "button" at bounding box center [587, 263] width 6 height 6
click at [582, 173] on div "1" at bounding box center [575, 170] width 28 height 23
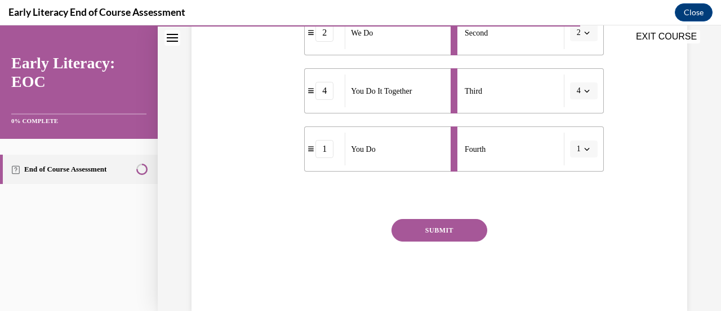
click at [451, 240] on button "SUBMIT" at bounding box center [440, 230] width 96 height 23
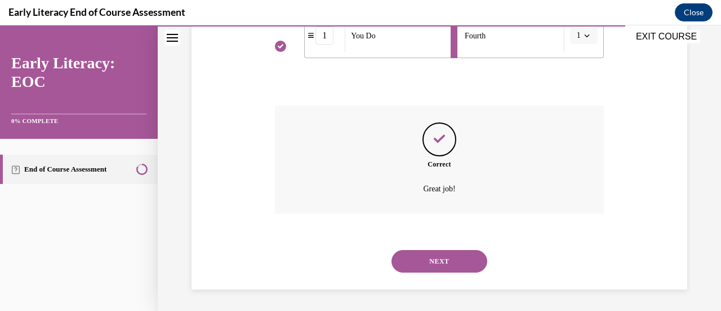
scroll to position [441, 0]
click at [462, 264] on button "NEXT" at bounding box center [440, 260] width 96 height 23
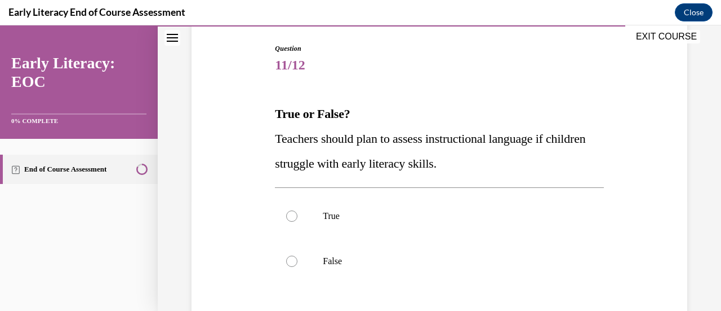
scroll to position [129, 0]
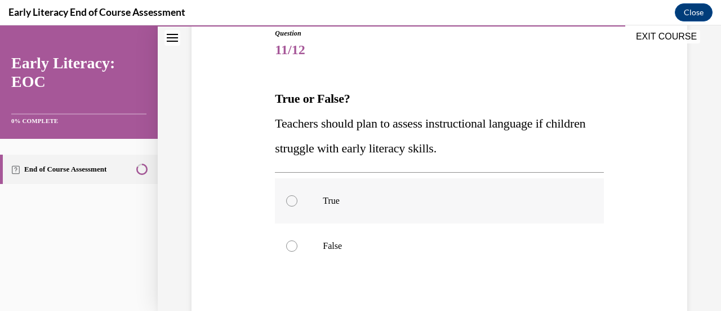
click at [286, 198] on div at bounding box center [291, 200] width 11 height 11
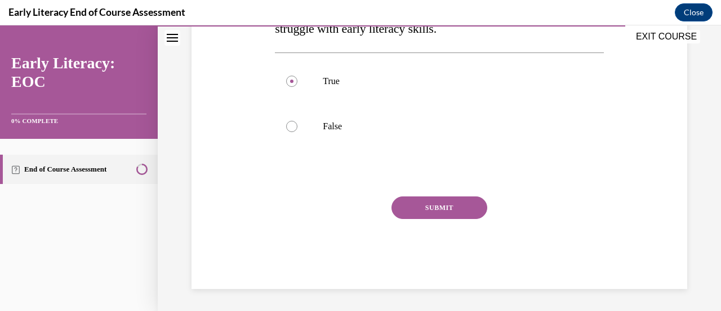
click at [453, 212] on button "SUBMIT" at bounding box center [440, 207] width 96 height 23
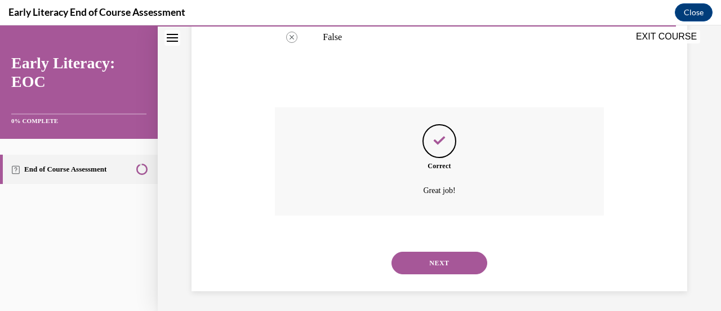
scroll to position [339, 0]
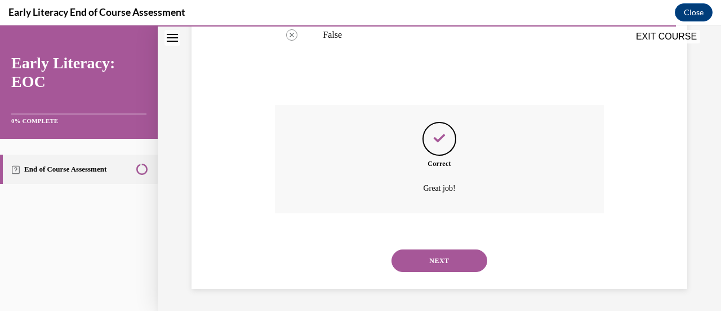
click at [448, 269] on button "NEXT" at bounding box center [440, 260] width 96 height 23
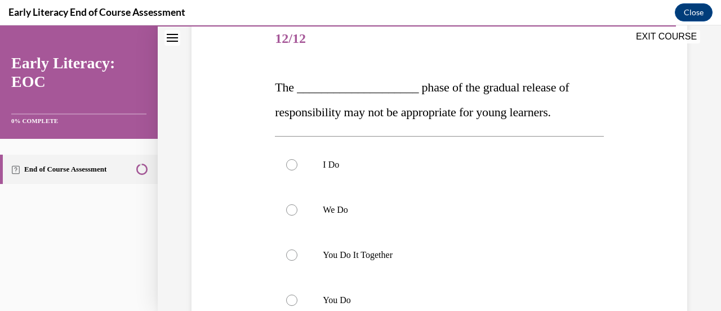
scroll to position [145, 0]
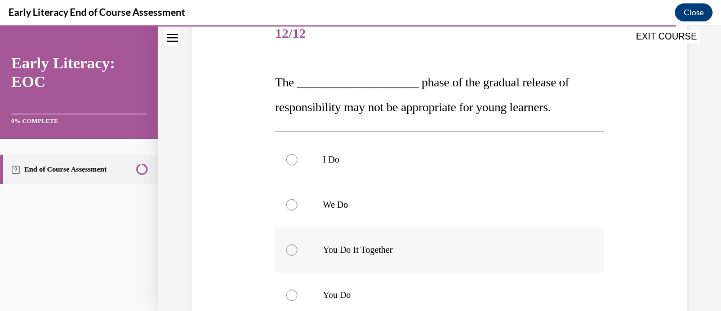
click at [308, 257] on div at bounding box center [439, 249] width 329 height 45
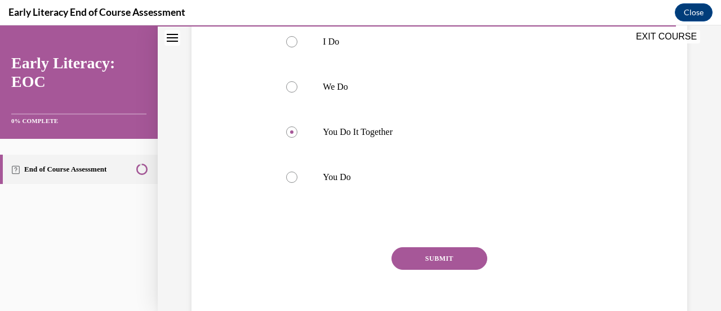
click at [459, 259] on button "SUBMIT" at bounding box center [440, 258] width 96 height 23
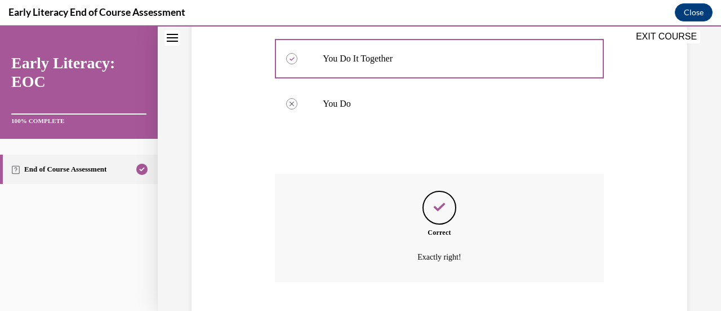
scroll to position [405, 0]
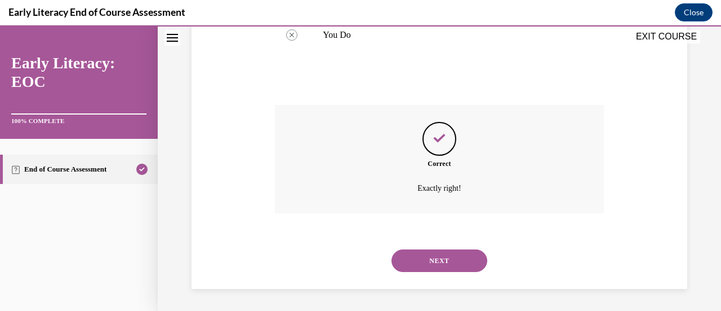
click at [455, 262] on button "NEXT" at bounding box center [440, 260] width 96 height 23
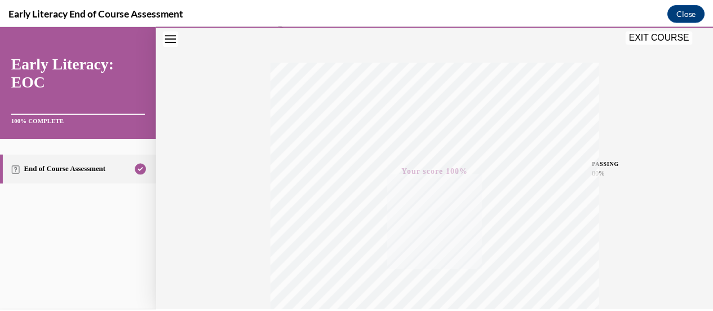
scroll to position [292, 0]
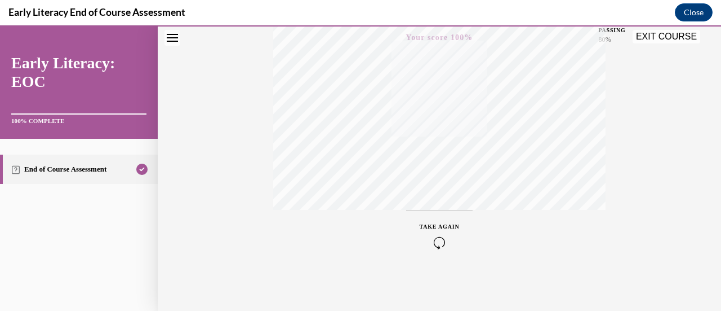
click at [666, 35] on button "EXIT COURSE" at bounding box center [667, 37] width 68 height 14
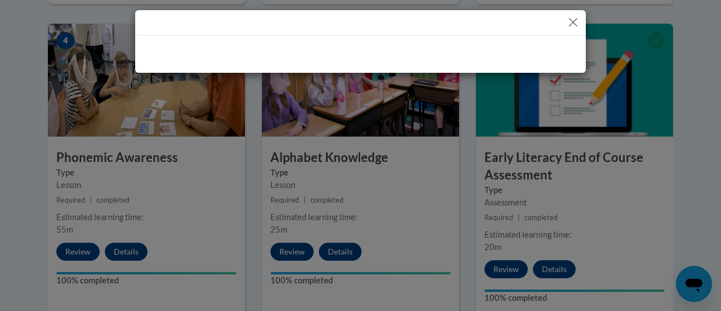
click at [712, 205] on div at bounding box center [360, 155] width 721 height 311
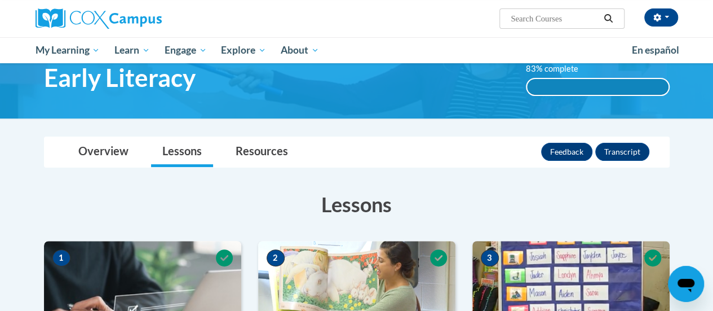
scroll to position [46, 0]
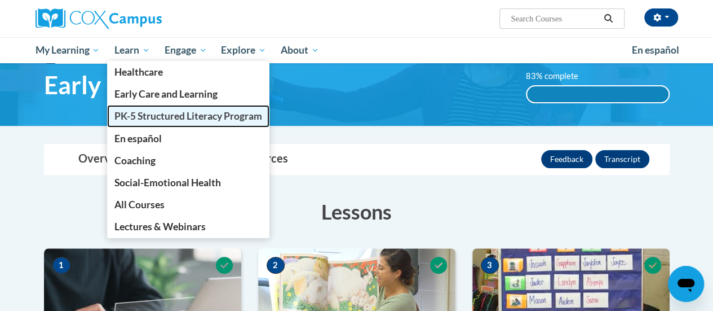
click at [141, 119] on span "PK-5 Structured Literacy Program" at bounding box center [188, 116] width 148 height 12
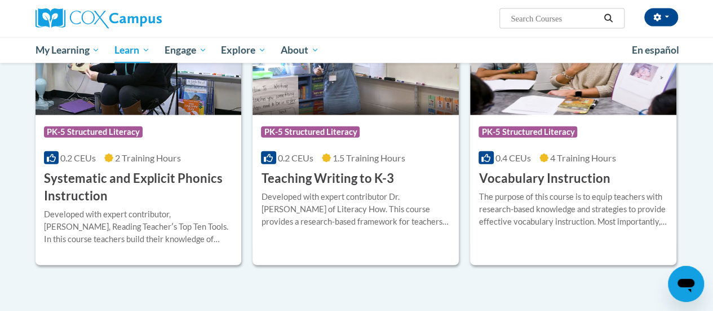
scroll to position [1298, 0]
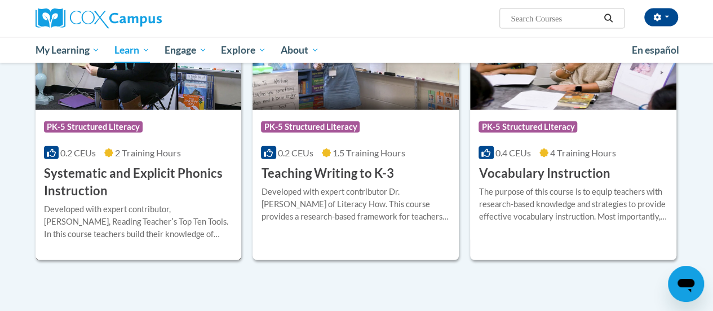
click at [79, 179] on h3 "Systematic and Explicit Phonics Instruction" at bounding box center [138, 182] width 189 height 35
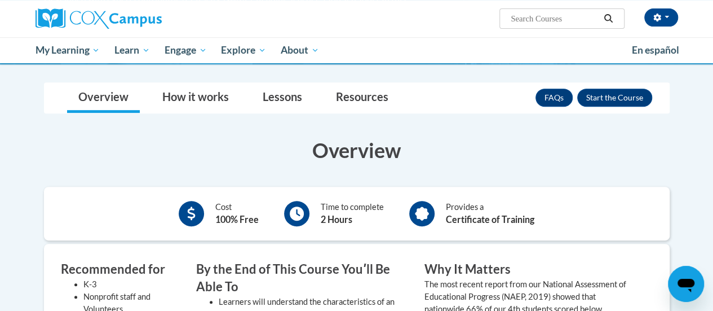
scroll to position [184, 0]
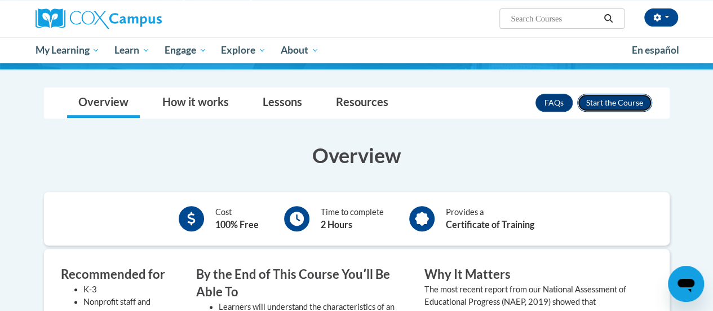
click at [632, 99] on button "Enroll" at bounding box center [614, 103] width 75 height 18
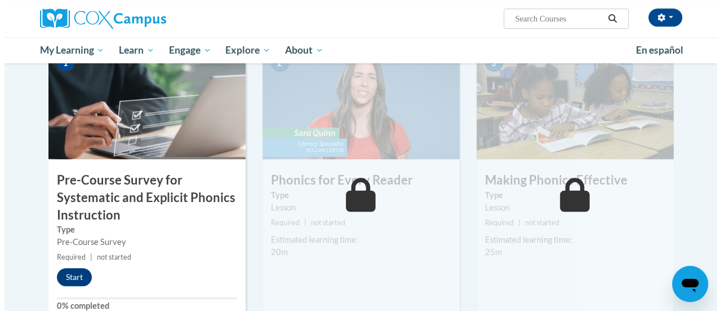
scroll to position [278, 0]
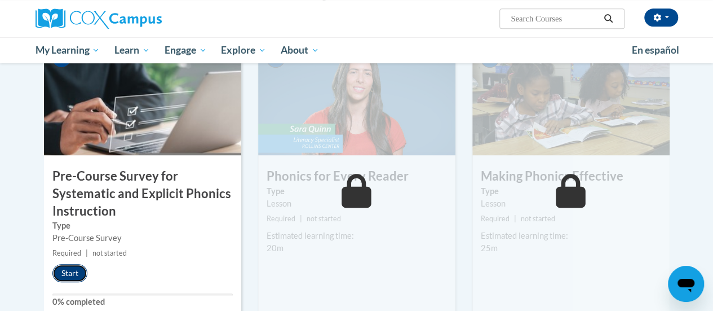
click at [73, 274] on button "Start" at bounding box center [69, 273] width 35 height 18
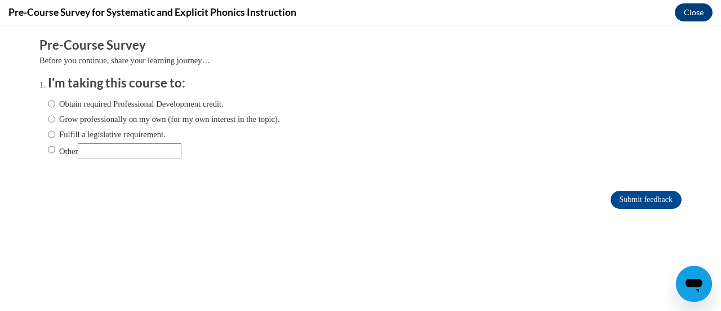
scroll to position [0, 0]
click at [48, 150] on input "Other" at bounding box center [51, 149] width 7 height 12
radio input "true"
click at [611, 201] on input "Submit feedback" at bounding box center [646, 199] width 71 height 18
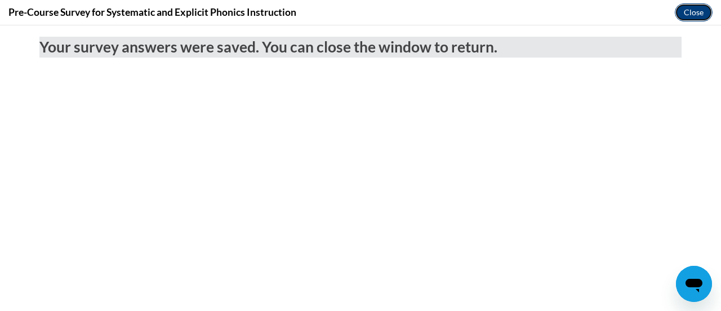
click at [684, 14] on button "Close" at bounding box center [694, 12] width 38 height 18
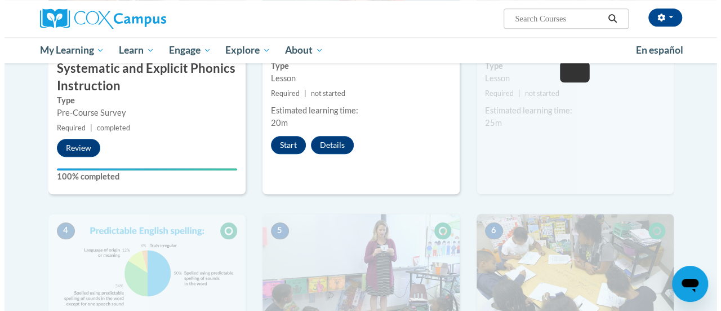
scroll to position [404, 0]
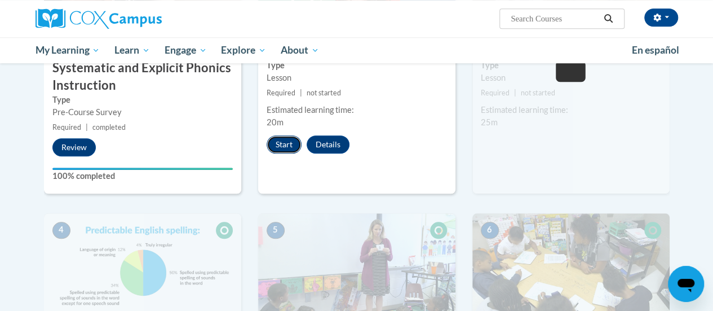
click at [282, 145] on button "Start" at bounding box center [284, 144] width 35 height 18
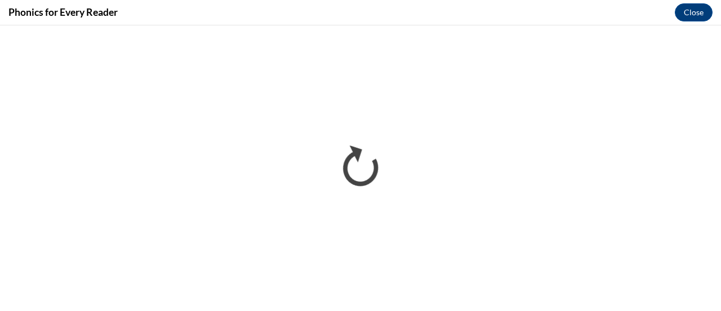
scroll to position [0, 0]
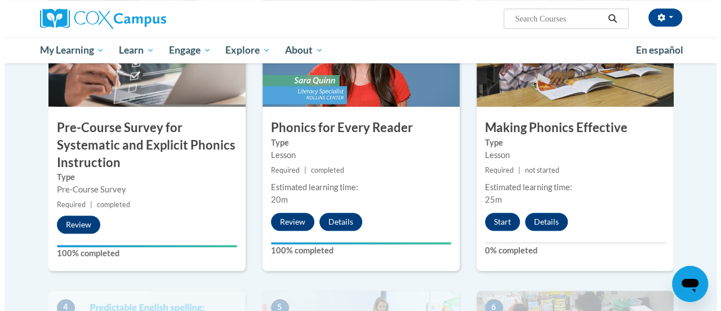
scroll to position [334, 0]
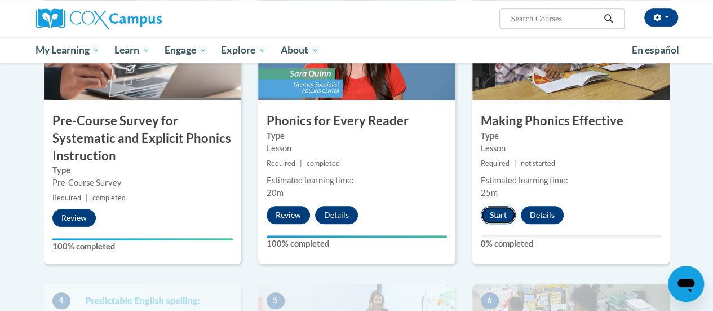
click at [499, 214] on button "Start" at bounding box center [498, 215] width 35 height 18
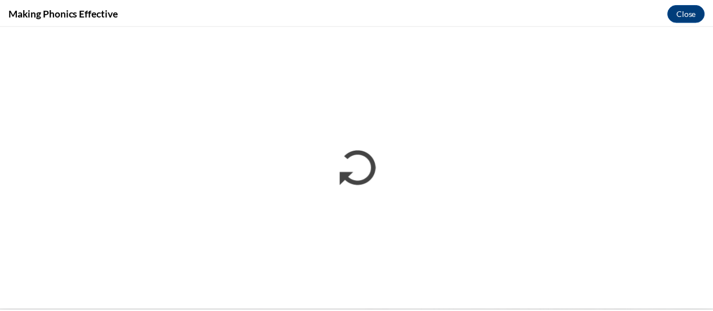
scroll to position [0, 0]
